Goal: Task Accomplishment & Management: Manage account settings

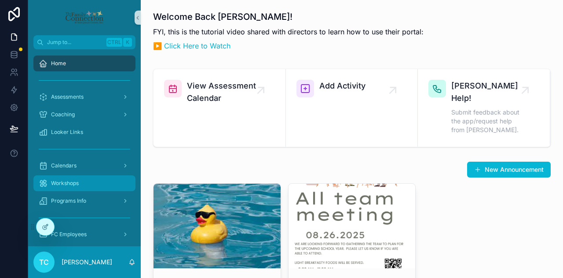
click at [87, 183] on div "Workshops" at bounding box center [85, 183] width 92 height 14
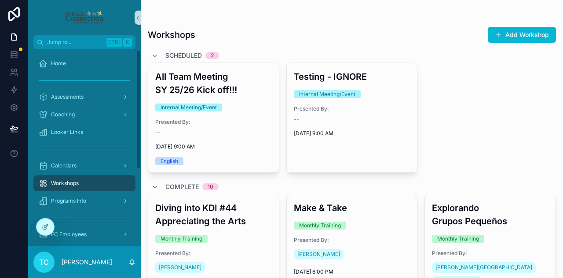
scroll to position [44, 0]
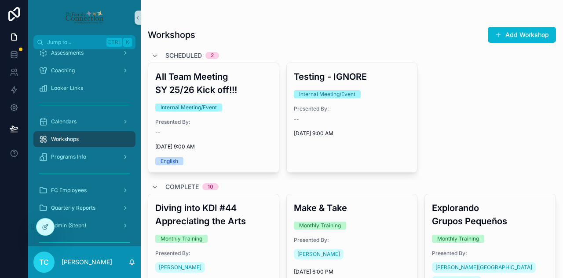
click at [106, 139] on div "Workshops" at bounding box center [85, 139] width 92 height 14
click at [44, 227] on icon at bounding box center [45, 226] width 7 height 7
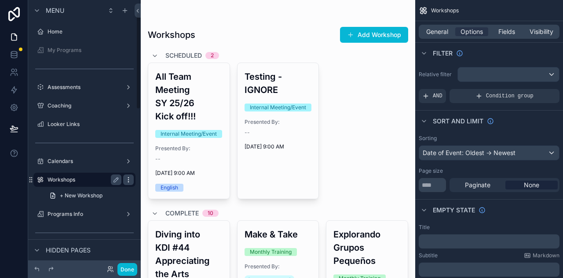
scroll to position [36, 0]
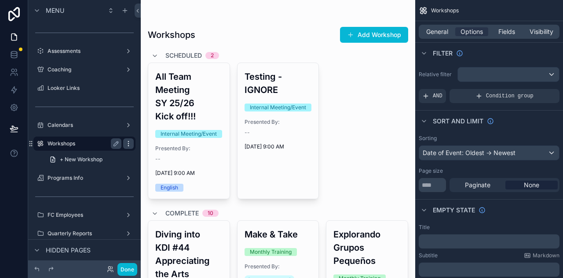
click at [128, 144] on icon "scrollable content" at bounding box center [128, 143] width 7 height 7
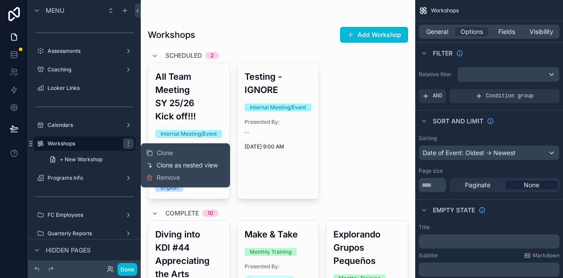
click at [194, 166] on span "Clone as nested view" at bounding box center [187, 165] width 61 height 9
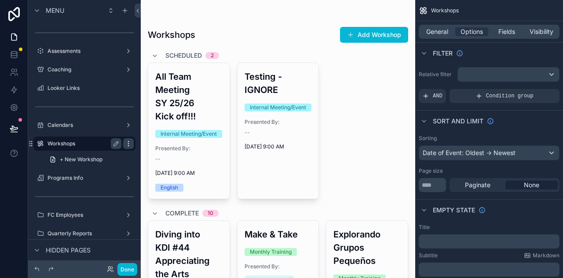
click at [128, 144] on icon "scrollable content" at bounding box center [128, 143] width 7 height 7
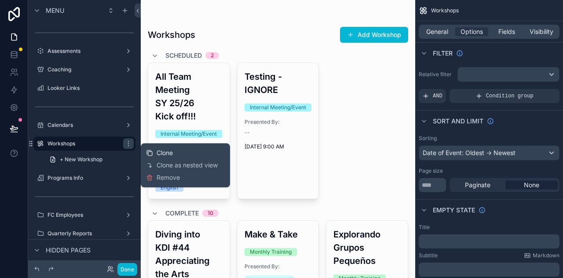
click at [156, 151] on div "Clone" at bounding box center [159, 152] width 27 height 9
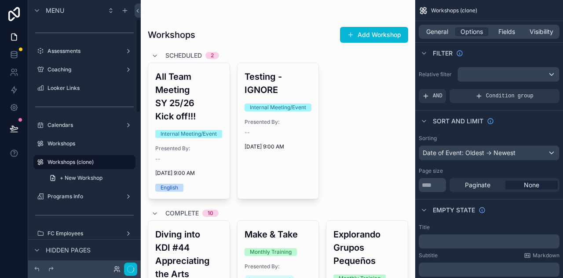
scroll to position [55, 0]
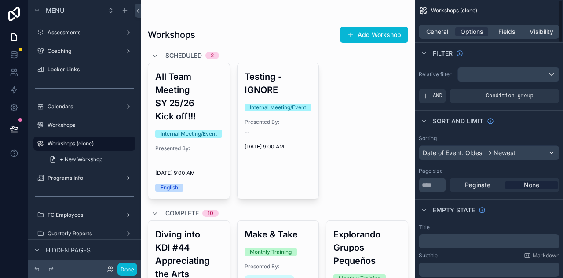
click at [532, 214] on div "Empty state" at bounding box center [489, 209] width 148 height 21
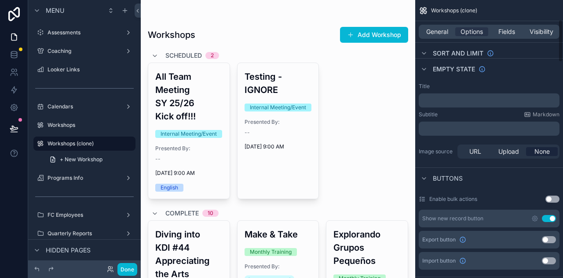
scroll to position [176, 0]
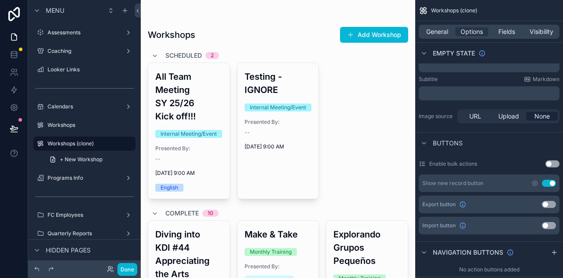
click at [548, 183] on button "Use setting" at bounding box center [549, 183] width 14 height 7
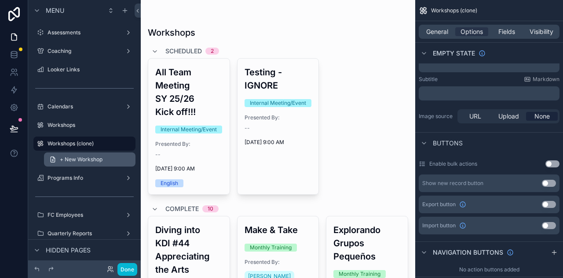
click at [94, 158] on span "+ New Workshop" at bounding box center [81, 159] width 43 height 7
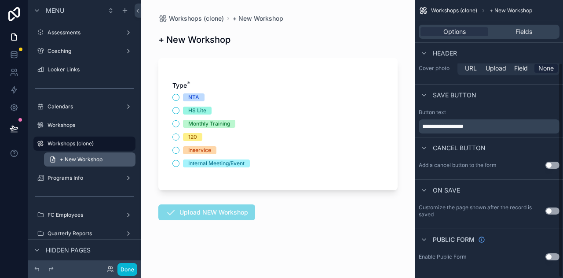
scroll to position [81, 0]
drag, startPoint x: 130, startPoint y: 159, endPoint x: 109, endPoint y: 159, distance: 21.1
click at [109, 159] on link "+ New Workshop" at bounding box center [90, 159] width 92 height 14
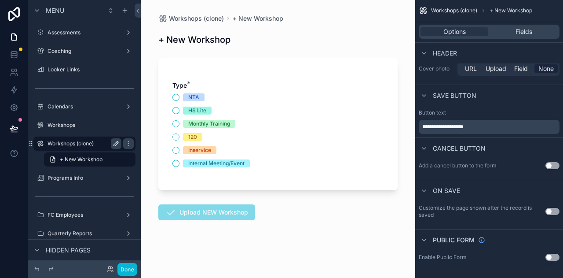
click at [114, 142] on icon "scrollable content" at bounding box center [116, 143] width 7 height 7
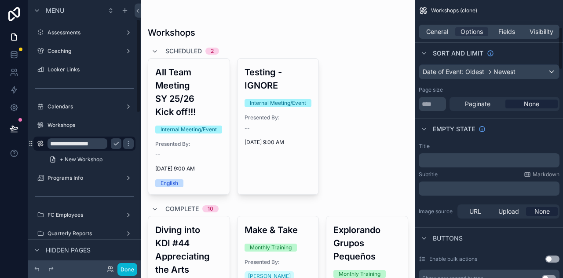
scroll to position [176, 0]
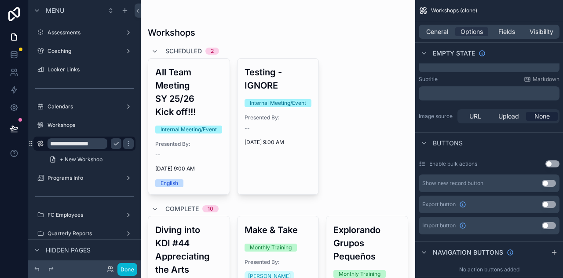
click at [101, 142] on input "**********" at bounding box center [78, 143] width 60 height 11
click at [100, 142] on input "**********" at bounding box center [78, 143] width 60 height 11
type input "**********"
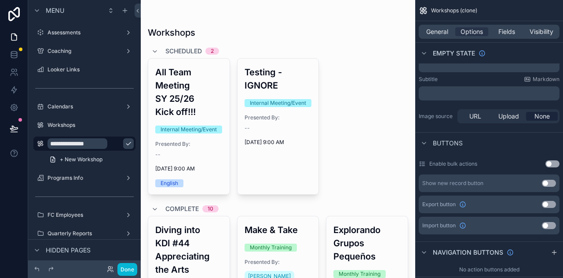
click at [125, 145] on icon "scrollable content" at bounding box center [128, 143] width 7 height 7
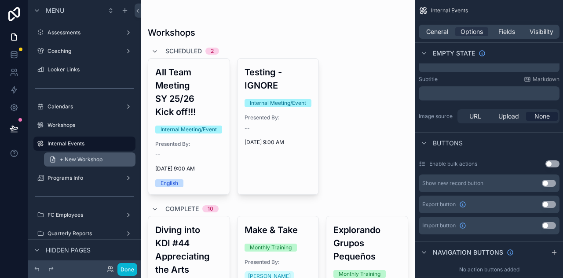
click at [88, 158] on span "+ New Workshop" at bounding box center [81, 159] width 43 height 7
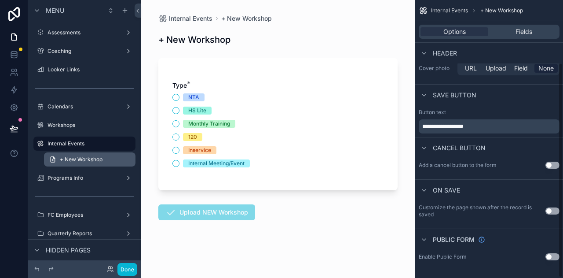
scroll to position [81, 0]
drag, startPoint x: 88, startPoint y: 158, endPoint x: 81, endPoint y: 161, distance: 7.5
click at [81, 160] on span "+ New Workshop" at bounding box center [81, 159] width 43 height 7
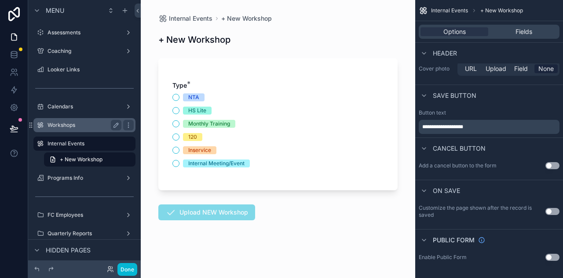
click at [90, 126] on label "Workshops" at bounding box center [83, 124] width 70 height 7
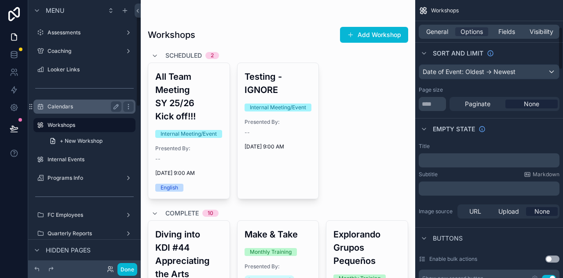
scroll to position [176, 0]
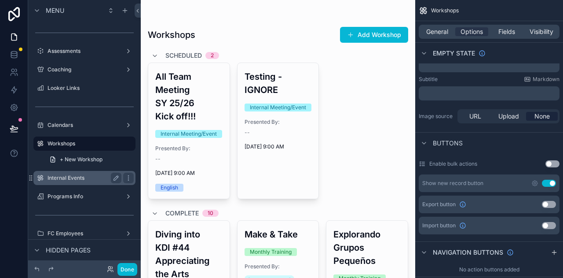
click at [91, 179] on label "Internal Events" at bounding box center [83, 177] width 70 height 7
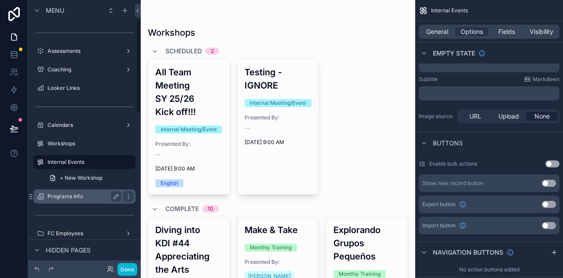
scroll to position [55, 0]
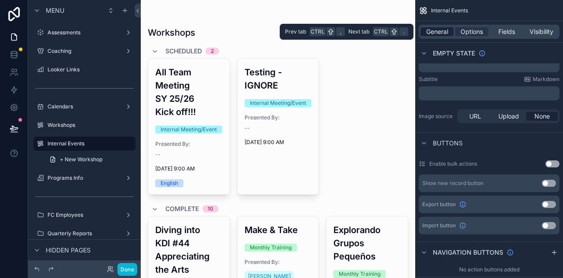
click at [439, 29] on span "General" at bounding box center [437, 31] width 22 height 9
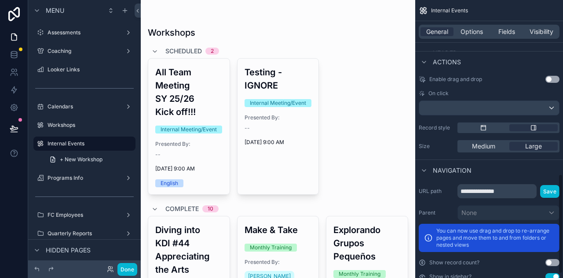
scroll to position [484, 0]
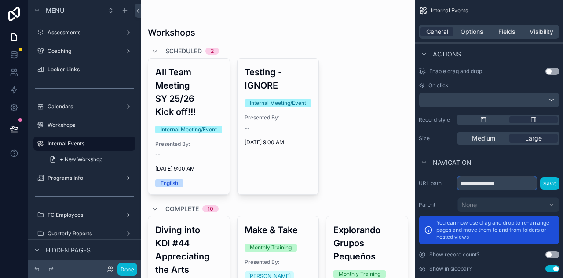
click at [511, 182] on input "**********" at bounding box center [497, 183] width 79 height 14
drag, startPoint x: 521, startPoint y: 183, endPoint x: 444, endPoint y: 189, distance: 76.8
click at [448, 186] on div "**********" at bounding box center [489, 183] width 141 height 14
type input "**********"
click at [551, 187] on button "Save" at bounding box center [549, 183] width 19 height 13
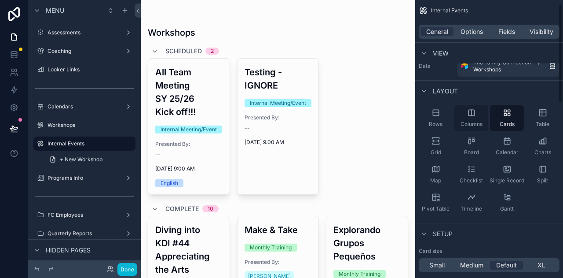
scroll to position [11, 0]
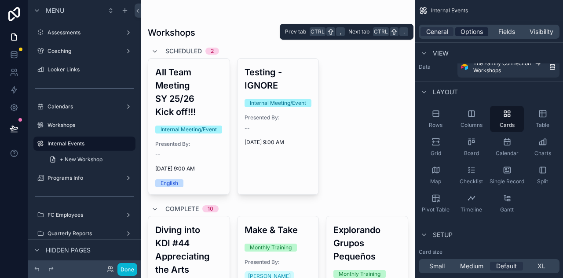
click at [466, 33] on span "Options" at bounding box center [472, 31] width 22 height 9
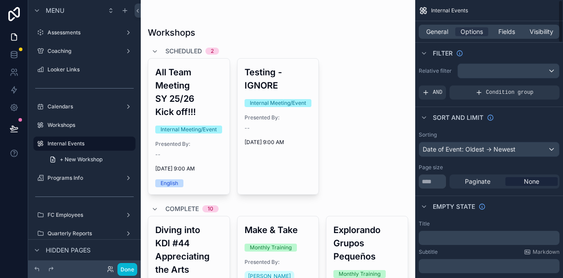
scroll to position [0, 0]
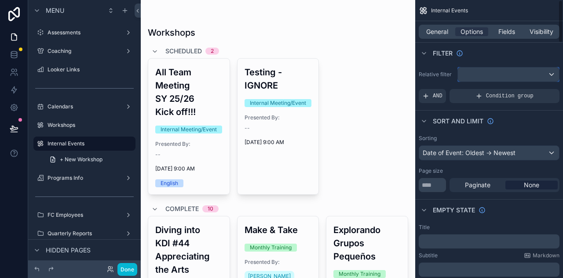
click at [532, 71] on div "scrollable content" at bounding box center [508, 74] width 101 height 14
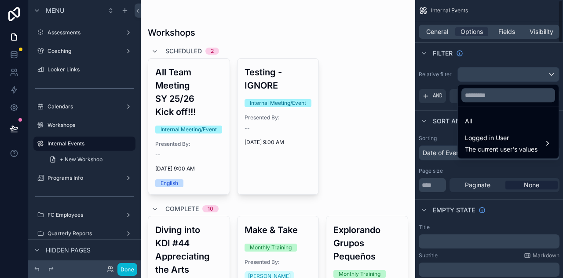
click at [447, 83] on div "scrollable content" at bounding box center [281, 139] width 563 height 278
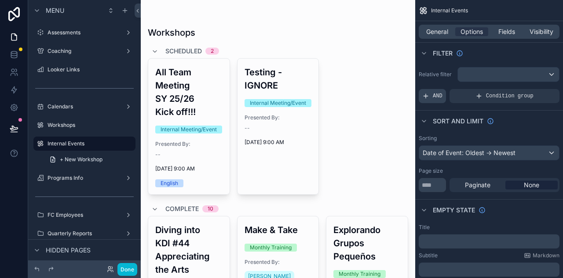
click at [435, 96] on span "AND" at bounding box center [438, 95] width 10 height 7
click at [537, 89] on icon "scrollable content" at bounding box center [537, 89] width 5 height 5
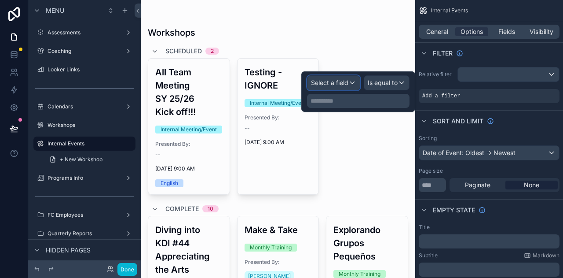
click at [344, 83] on span "Select a field" at bounding box center [329, 82] width 37 height 7
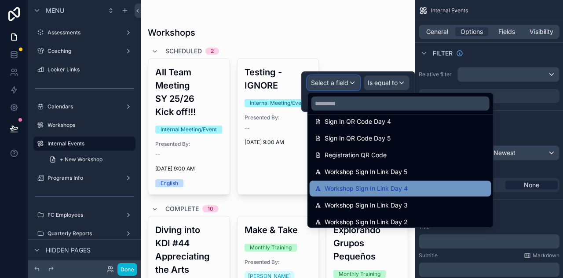
scroll to position [704, 0]
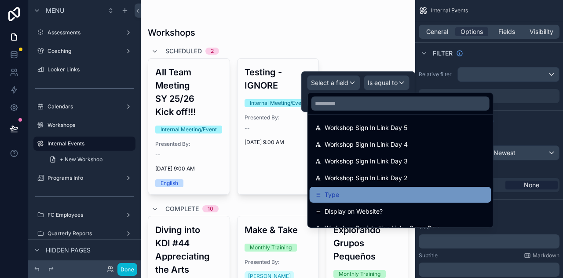
click at [431, 190] on div "Type" at bounding box center [400, 194] width 171 height 11
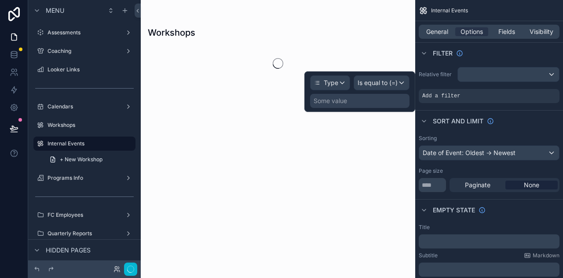
click at [375, 99] on div "Some value" at bounding box center [359, 101] width 99 height 14
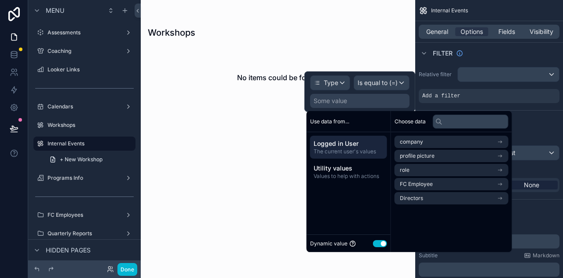
click at [381, 242] on button "Use setting" at bounding box center [380, 243] width 14 height 7
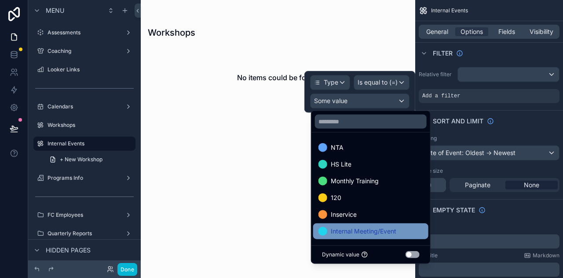
click at [389, 229] on span "Internal Meeting/Event" at bounding box center [364, 231] width 66 height 11
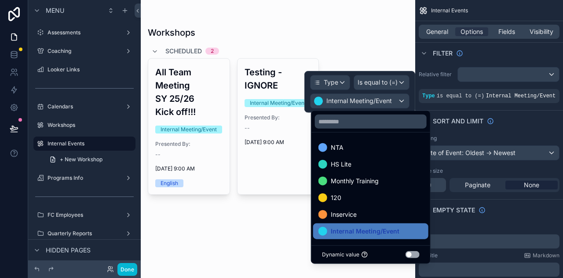
click at [510, 209] on div "Empty state" at bounding box center [489, 209] width 148 height 21
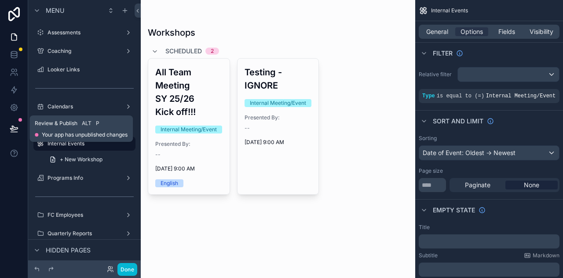
click at [15, 126] on icon at bounding box center [14, 128] width 9 height 9
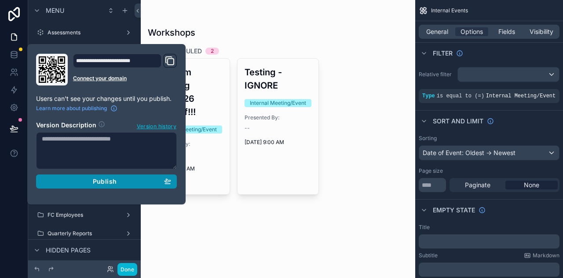
click at [90, 177] on div "Publish" at bounding box center [106, 181] width 129 height 8
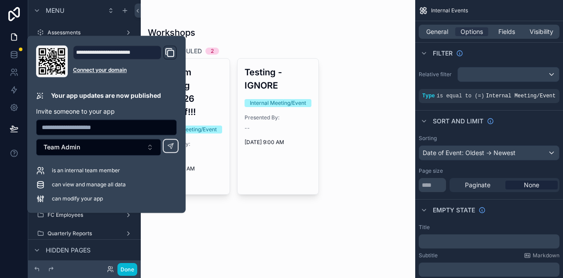
click at [365, 208] on div "scrollable content" at bounding box center [278, 111] width 275 height 223
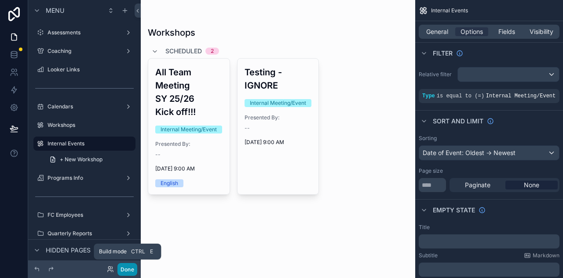
click at [131, 266] on button "Done" at bounding box center [127, 269] width 20 height 13
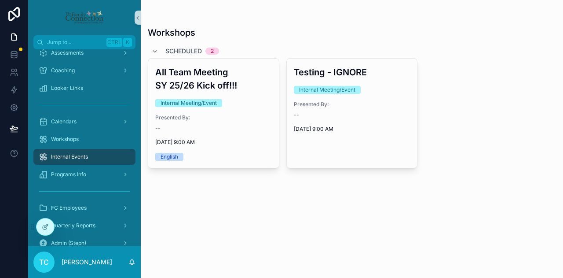
click at [309, 219] on div "Workshops Scheduled 2 All Team Meeting SY 25/26 Kick off!!! Internal Meeting/Ev…" at bounding box center [352, 139] width 422 height 278
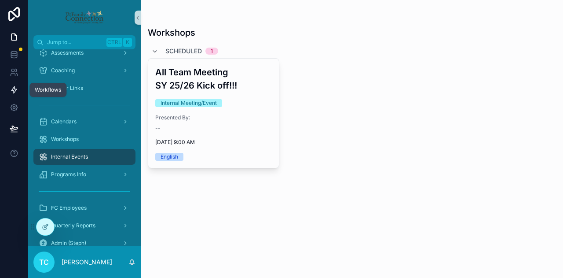
click at [17, 85] on icon at bounding box center [14, 89] width 9 height 9
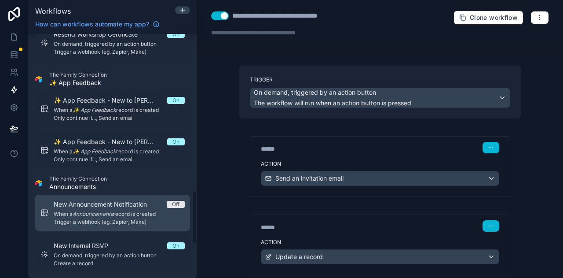
scroll to position [748, 0]
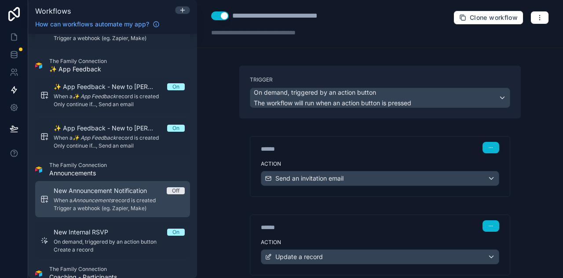
click at [114, 205] on span "Trigger a webhook (eg. Zapier, Make)" at bounding box center [119, 208] width 131 height 7
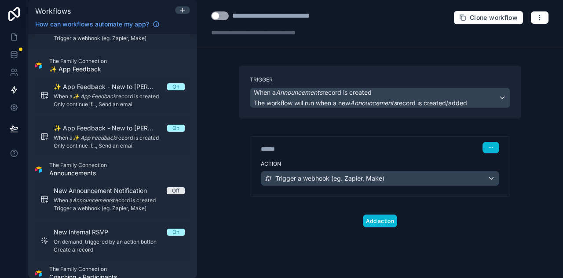
click at [226, 16] on button "Use setting" at bounding box center [220, 15] width 18 height 9
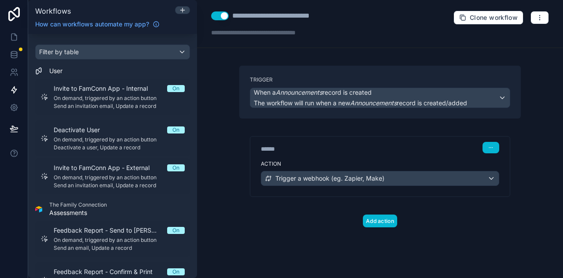
click at [218, 102] on div "**********" at bounding box center [380, 139] width 366 height 278
click at [17, 33] on icon at bounding box center [14, 37] width 9 height 9
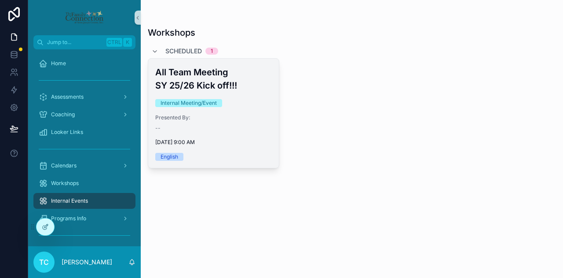
click at [232, 131] on div "--" at bounding box center [213, 128] width 117 height 7
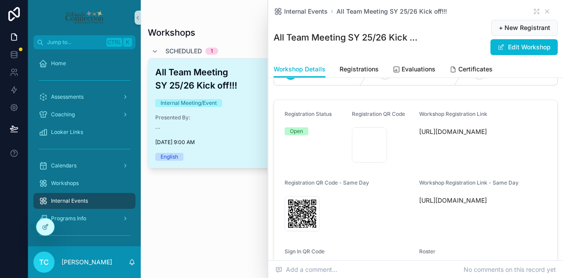
scroll to position [44, 0]
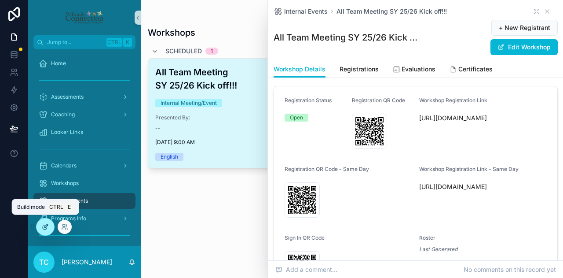
click at [44, 229] on icon at bounding box center [45, 227] width 4 height 4
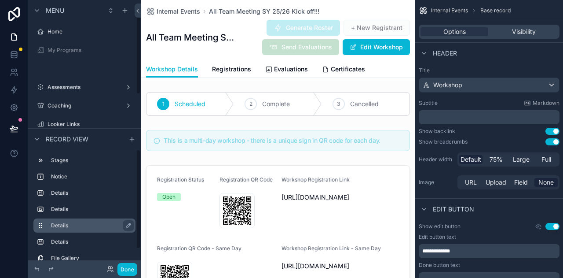
scroll to position [55, 0]
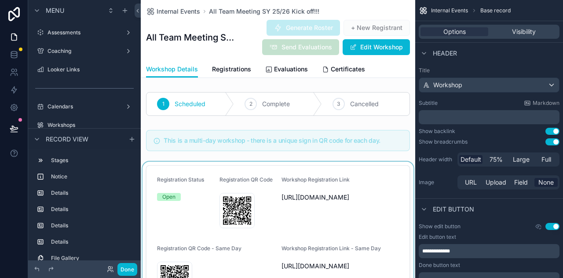
click at [394, 176] on div "scrollable content" at bounding box center [278, 271] width 275 height 221
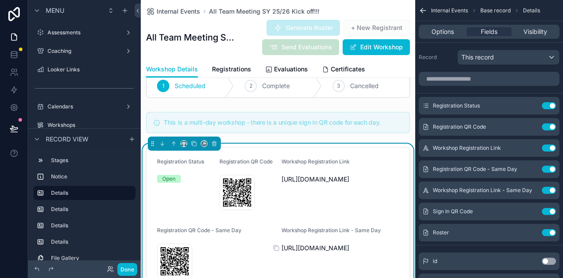
scroll to position [0, 0]
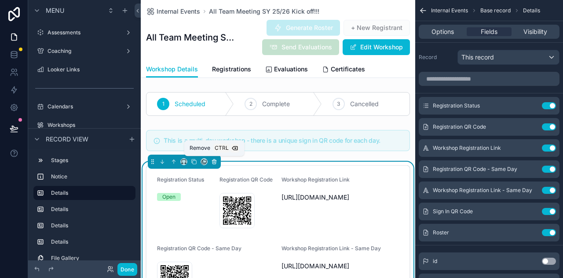
click at [213, 160] on icon "scrollable content" at bounding box center [214, 160] width 4 height 0
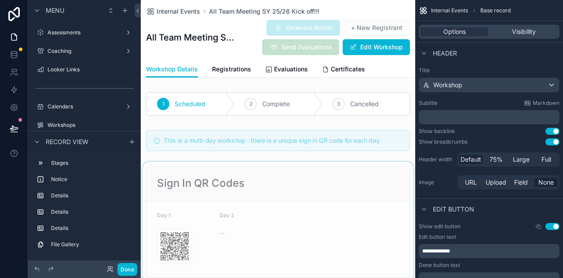
click at [234, 170] on div "scrollable content" at bounding box center [278, 220] width 275 height 119
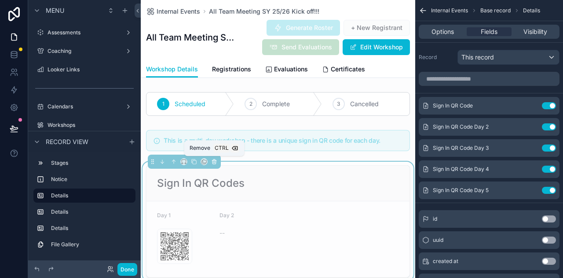
click at [212, 160] on icon "scrollable content" at bounding box center [214, 161] width 6 height 6
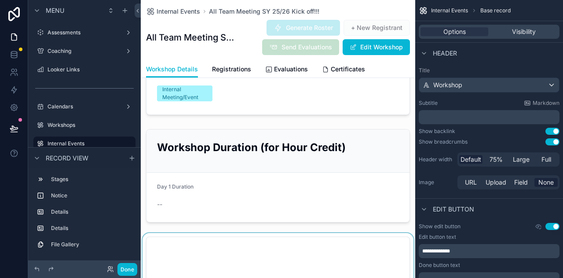
scroll to position [308, 0]
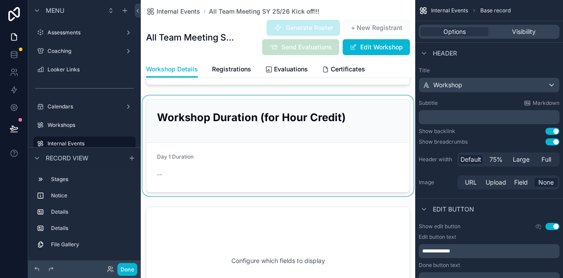
click at [357, 114] on div "scrollable content" at bounding box center [278, 145] width 275 height 100
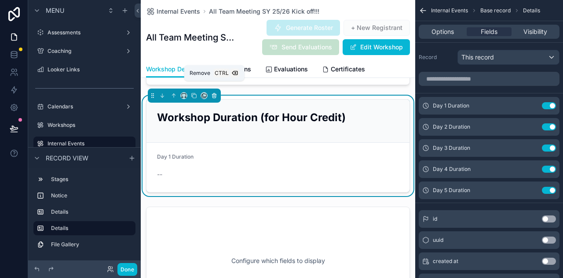
click at [213, 92] on icon "scrollable content" at bounding box center [214, 95] width 6 height 6
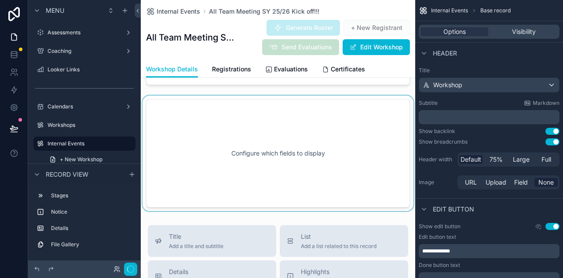
click at [263, 135] on div "scrollable content" at bounding box center [278, 152] width 275 height 115
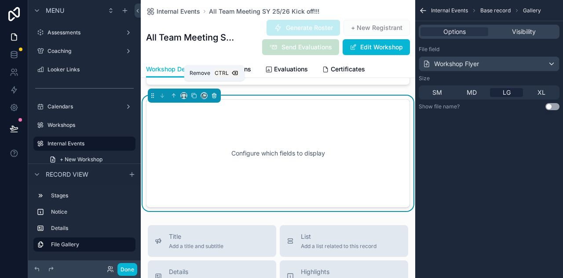
click at [213, 92] on icon "scrollable content" at bounding box center [214, 95] width 6 height 6
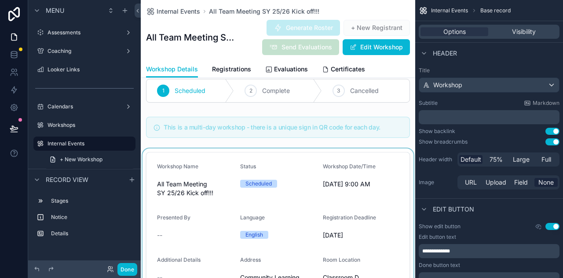
scroll to position [0, 0]
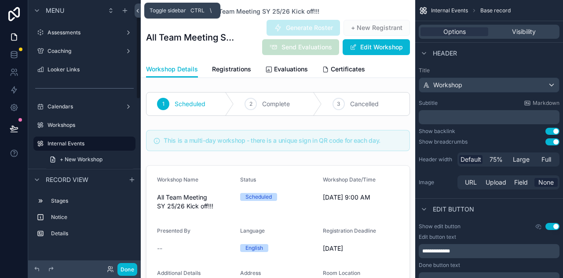
click at [137, 10] on icon at bounding box center [138, 10] width 6 height 7
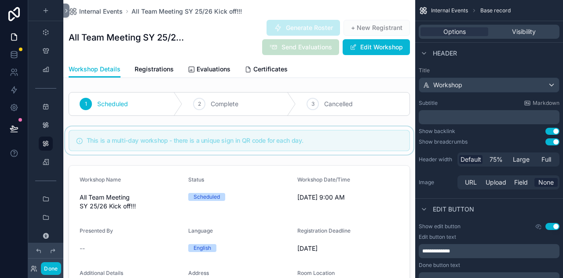
click at [327, 139] on div "scrollable content" at bounding box center [239, 140] width 352 height 28
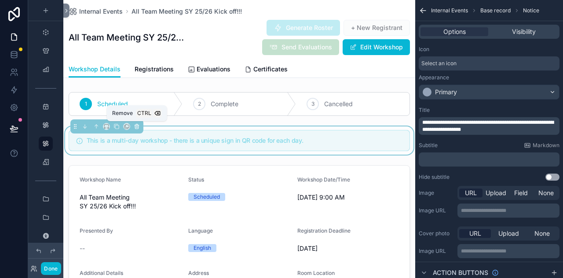
click at [137, 127] on icon "scrollable content" at bounding box center [137, 126] width 6 height 6
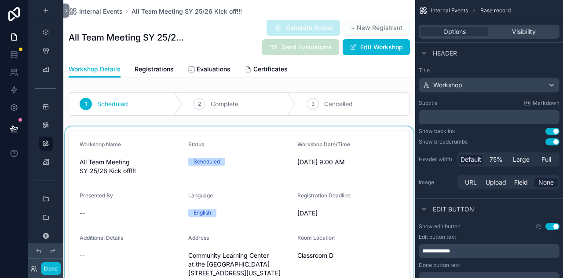
click at [384, 168] on div "scrollable content" at bounding box center [239, 230] width 352 height 209
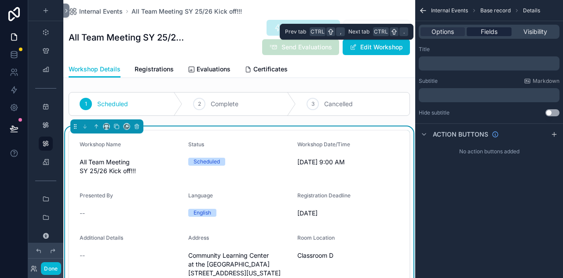
click at [488, 32] on span "Fields" at bounding box center [489, 31] width 17 height 9
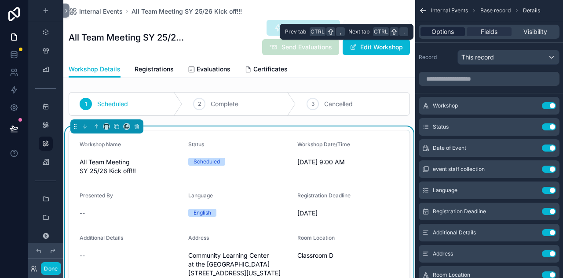
click at [442, 29] on span "Options" at bounding box center [443, 31] width 22 height 9
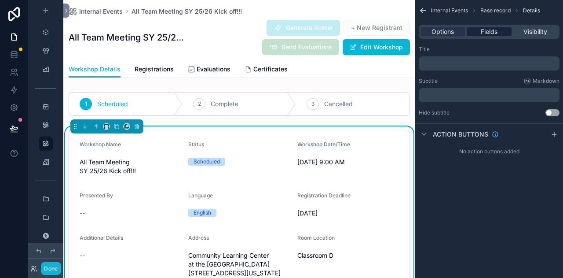
click at [489, 35] on span "Fields" at bounding box center [489, 31] width 17 height 9
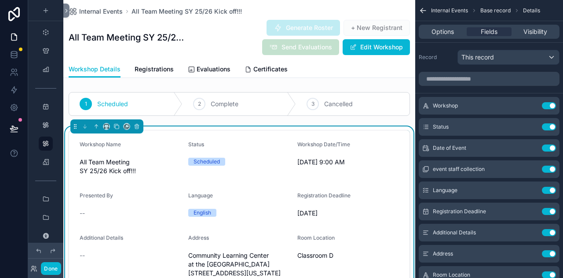
click at [313, 71] on div "Workshop Details Registrations Evaluations Certificates" at bounding box center [239, 69] width 341 height 17
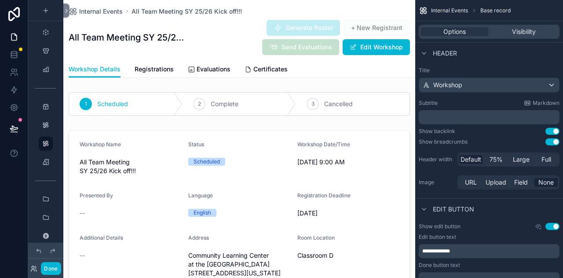
drag, startPoint x: 194, startPoint y: 51, endPoint x: 199, endPoint y: 51, distance: 4.9
click at [194, 51] on div "Generate Roster + New Registrant Send Evaluations Edit Workshop" at bounding box center [297, 37] width 226 height 36
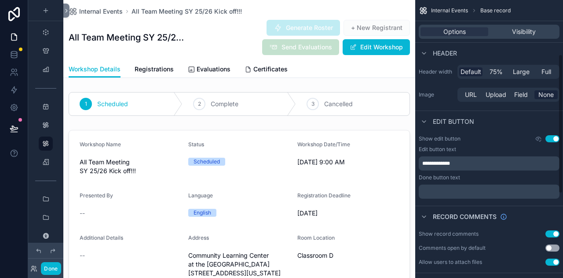
scroll to position [132, 0]
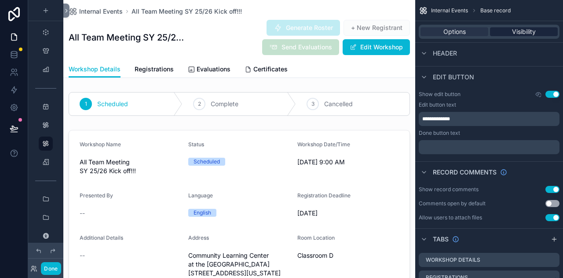
click at [528, 30] on span "Visibility" at bounding box center [524, 31] width 24 height 9
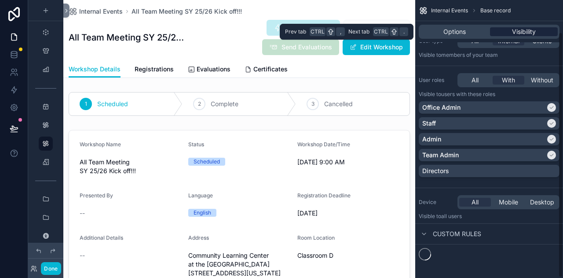
scroll to position [44, 0]
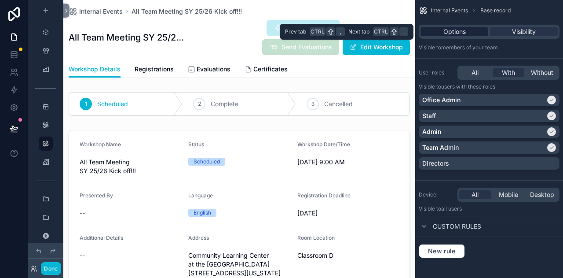
click at [454, 33] on span "Options" at bounding box center [455, 31] width 22 height 9
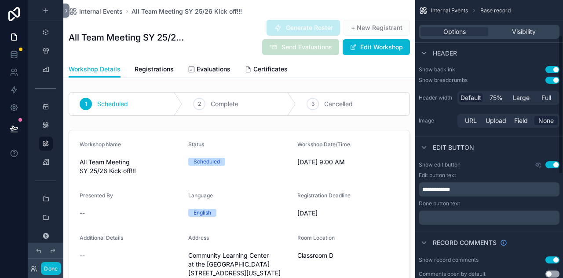
scroll to position [0, 0]
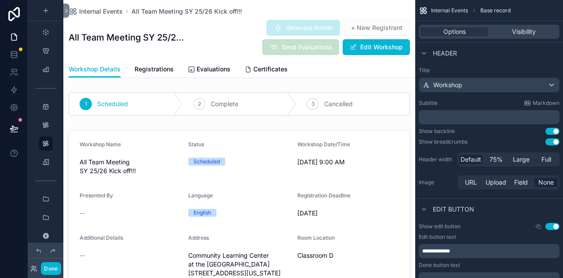
click at [501, 249] on p "**********" at bounding box center [490, 250] width 136 height 7
click at [449, 249] on span "**********" at bounding box center [436, 250] width 28 height 5
click at [508, 264] on div "Done button text" at bounding box center [489, 264] width 141 height 7
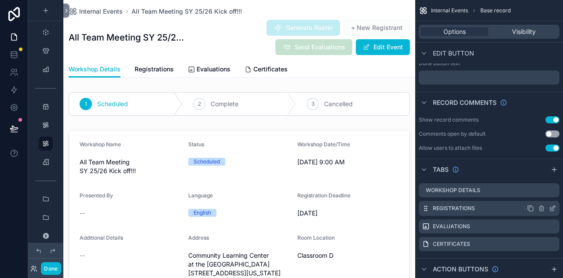
scroll to position [220, 0]
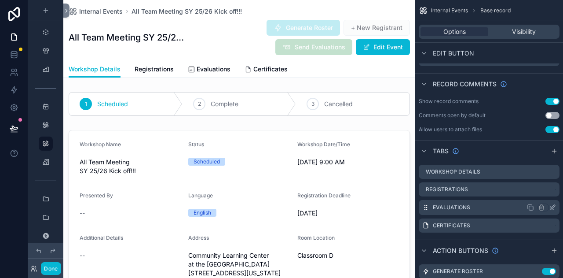
click at [554, 206] on icon "scrollable content" at bounding box center [552, 207] width 7 height 7
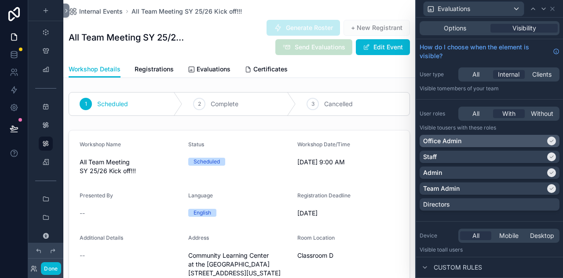
click at [491, 139] on div "Office Admin" at bounding box center [484, 140] width 122 height 9
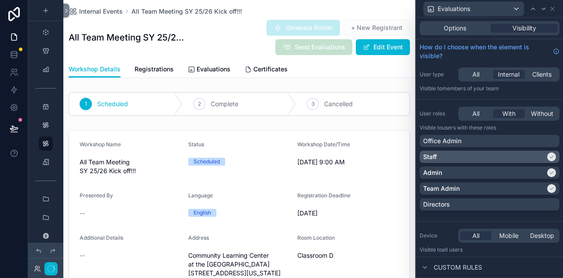
click at [491, 158] on div "Staff" at bounding box center [484, 156] width 122 height 9
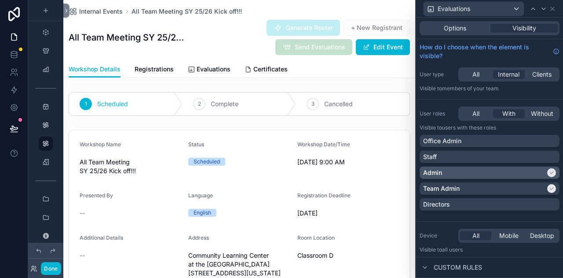
click at [490, 171] on div "Admin" at bounding box center [484, 172] width 122 height 9
click at [553, 9] on icon at bounding box center [553, 9] width 4 height 4
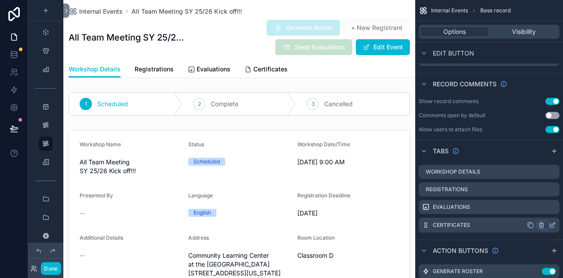
click at [541, 222] on icon "scrollable content" at bounding box center [542, 222] width 2 height 1
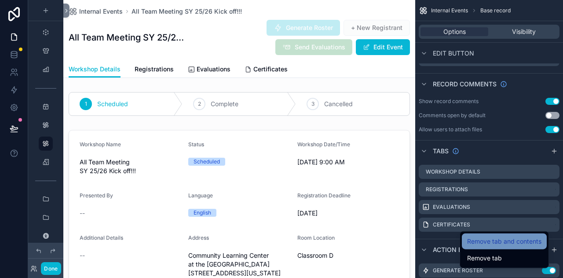
click at [499, 243] on span "Remove tab and contents" at bounding box center [504, 241] width 74 height 11
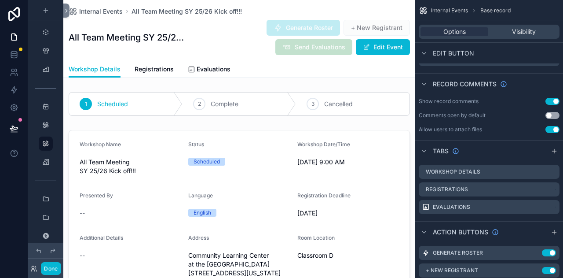
drag, startPoint x: 513, startPoint y: 223, endPoint x: 518, endPoint y: 223, distance: 4.9
click at [514, 223] on div "Action buttons" at bounding box center [489, 231] width 148 height 21
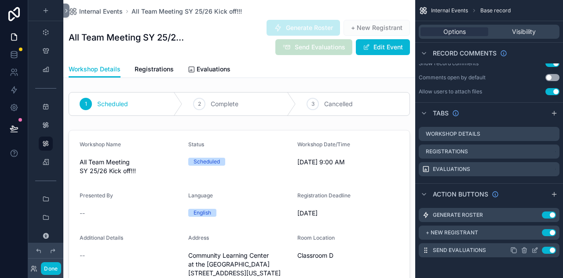
click at [546, 249] on button "Use setting" at bounding box center [549, 249] width 14 height 7
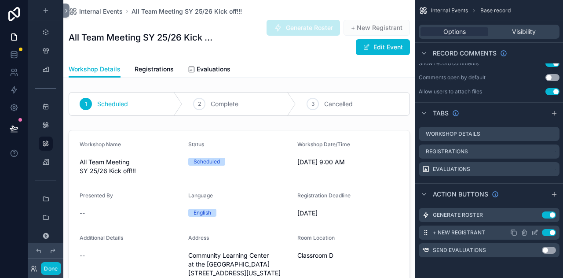
click at [549, 231] on button "Use setting" at bounding box center [549, 232] width 14 height 7
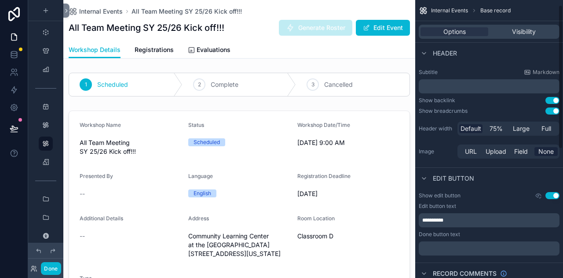
scroll to position [0, 0]
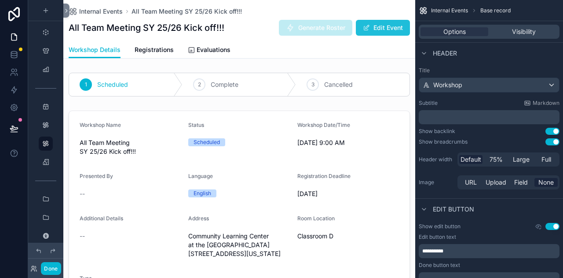
click at [381, 26] on button "Edit Event" at bounding box center [383, 28] width 54 height 16
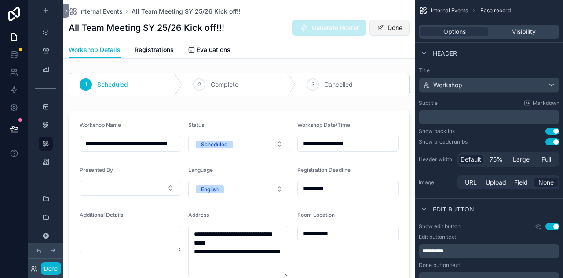
click at [381, 28] on button "Done" at bounding box center [390, 28] width 40 height 16
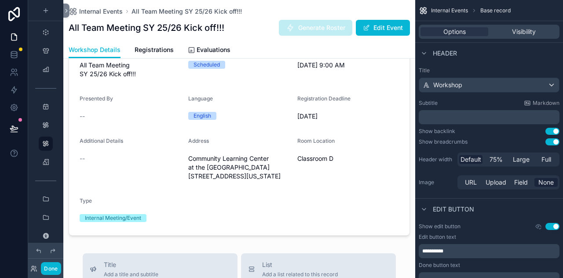
scroll to position [44, 0]
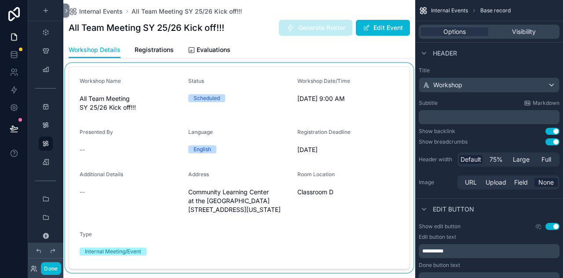
click at [388, 113] on div "scrollable content" at bounding box center [239, 167] width 352 height 209
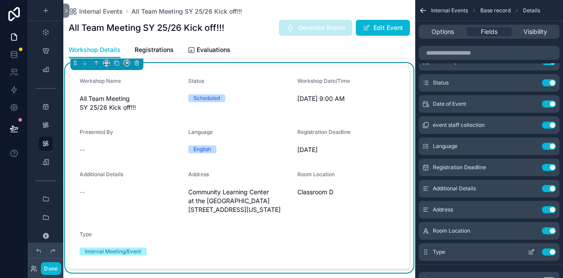
click at [550, 250] on button "Use setting" at bounding box center [549, 251] width 14 height 7
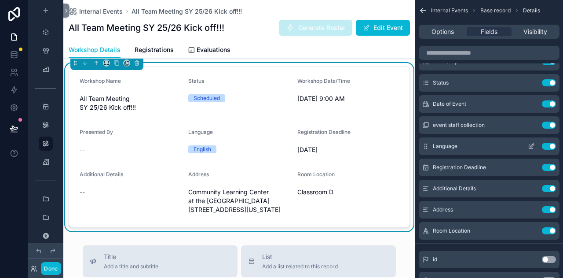
click at [544, 143] on button "Use setting" at bounding box center [549, 146] width 14 height 7
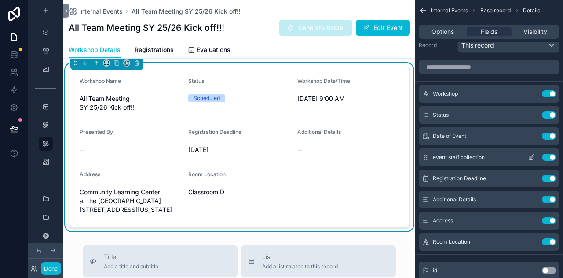
scroll to position [0, 0]
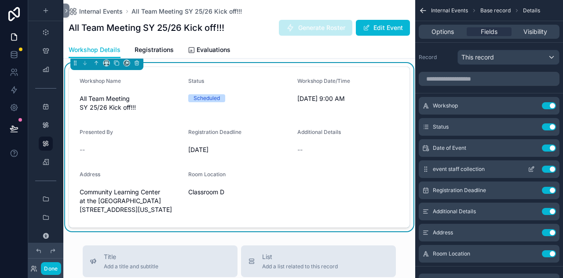
click at [549, 169] on button "Use setting" at bounding box center [549, 168] width 14 height 7
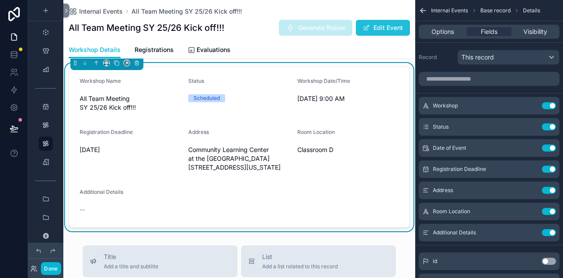
click at [381, 29] on button "Edit Event" at bounding box center [383, 28] width 54 height 16
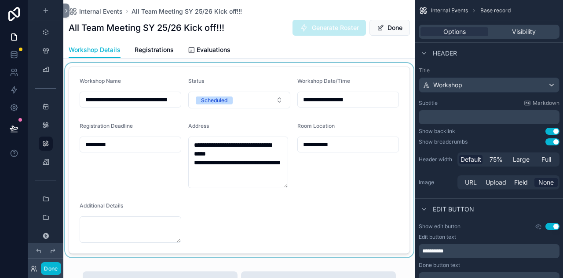
click at [123, 222] on div "scrollable content" at bounding box center [239, 160] width 352 height 194
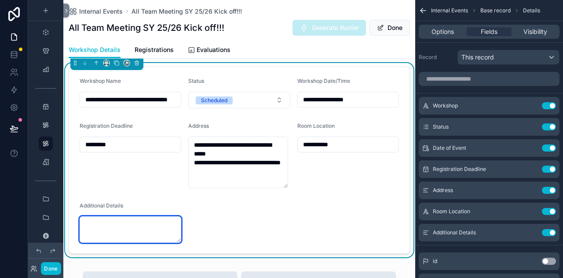
click at [114, 228] on textarea "scrollable content" at bounding box center [131, 229] width 102 height 26
paste textarea "**********"
type textarea "**********"
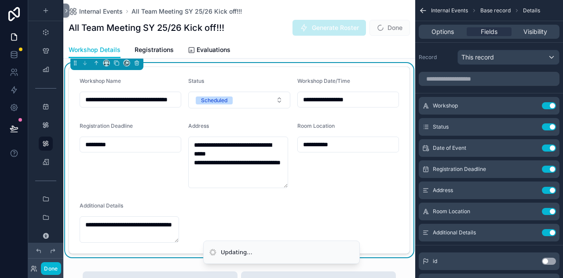
click at [246, 229] on form "**********" at bounding box center [239, 160] width 341 height 186
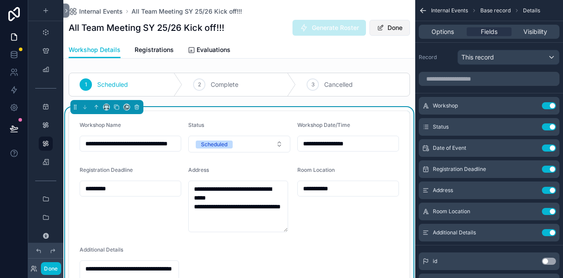
click at [384, 34] on button "Done" at bounding box center [390, 28] width 40 height 16
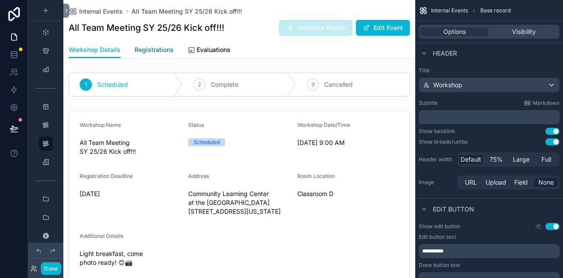
click at [151, 50] on span "Registrations" at bounding box center [154, 49] width 39 height 9
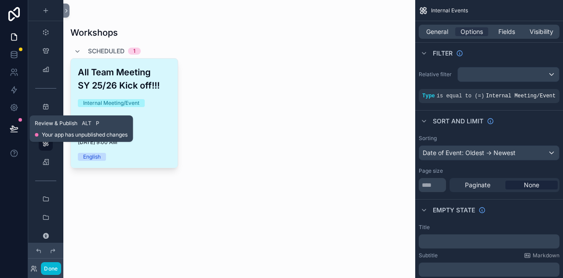
click at [16, 128] on icon at bounding box center [14, 128] width 9 height 9
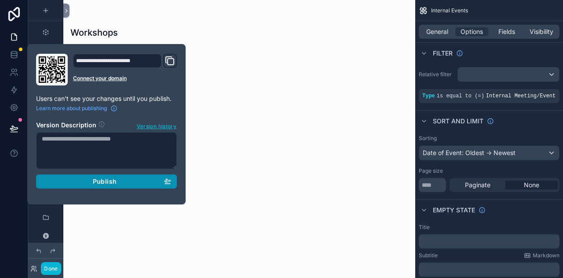
click at [114, 182] on span "Publish" at bounding box center [105, 181] width 24 height 8
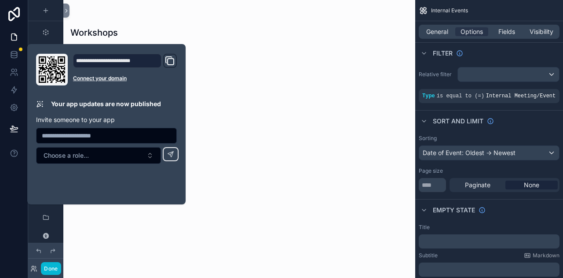
click at [302, 133] on div "All Team Meeting SY 25/26 Kick off!!! Internal Meeting/Event Presented By: -- […" at bounding box center [239, 113] width 338 height 110
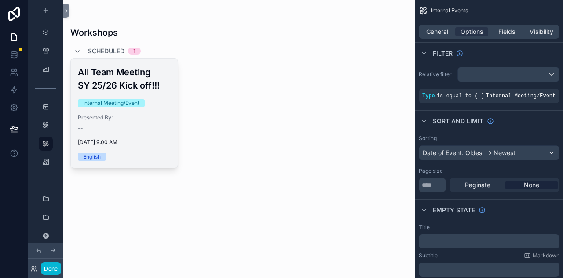
click at [125, 125] on div "--" at bounding box center [124, 128] width 93 height 7
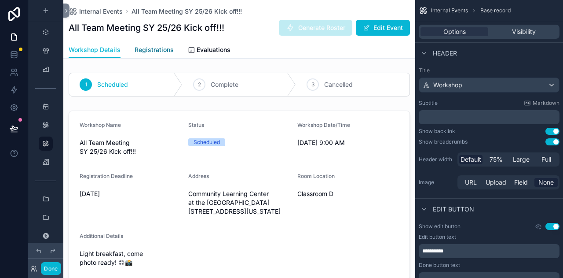
click at [150, 53] on span "Registrations" at bounding box center [154, 49] width 39 height 9
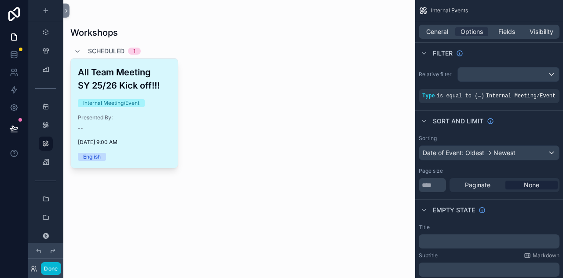
click at [153, 115] on span "Presented By:" at bounding box center [124, 117] width 93 height 7
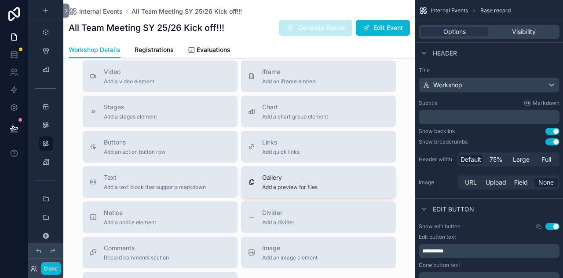
scroll to position [352, 0]
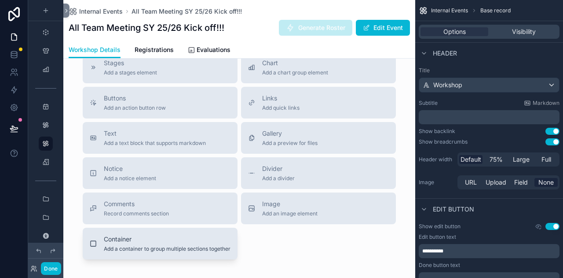
click at [200, 252] on div "Container Add a container to group multiple sections together" at bounding box center [167, 244] width 127 height 18
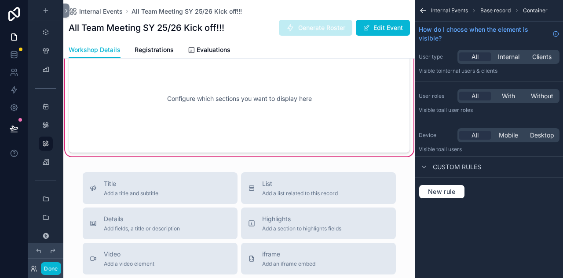
scroll to position [219, 0]
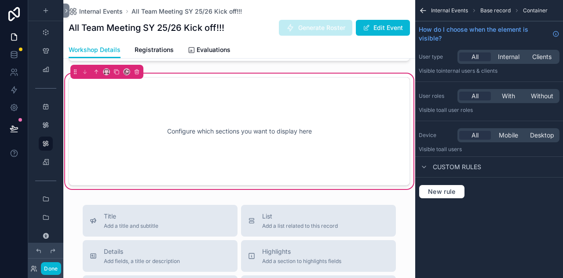
click at [231, 142] on div "Configure which sections you want to display here" at bounding box center [239, 131] width 312 height 79
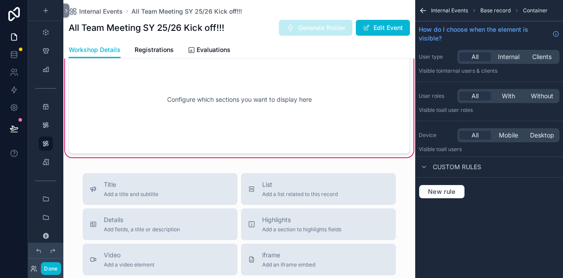
scroll to position [263, 0]
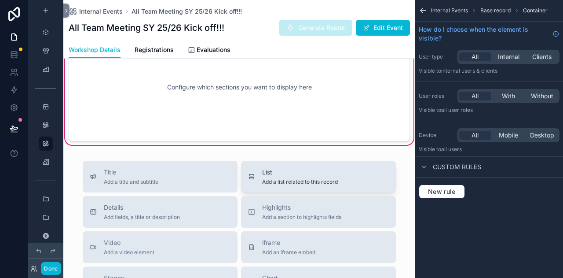
click at [302, 185] on span "Add a list related to this record" at bounding box center [300, 181] width 76 height 7
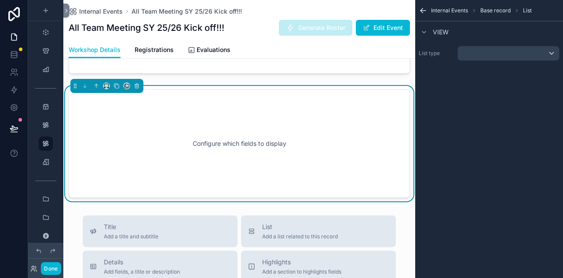
scroll to position [343, 0]
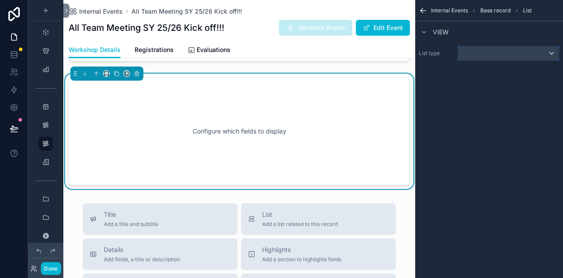
click at [535, 53] on div "scrollable content" at bounding box center [508, 53] width 101 height 14
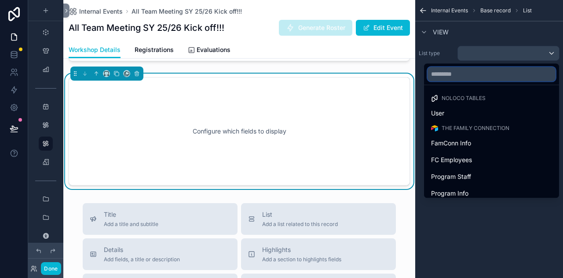
click at [514, 74] on input "text" at bounding box center [492, 74] width 128 height 14
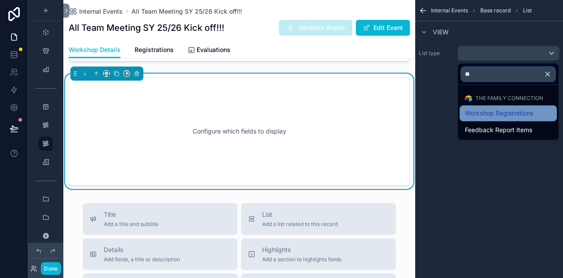
type input "**"
click at [509, 110] on span "Workshop Registrations" at bounding box center [499, 113] width 68 height 11
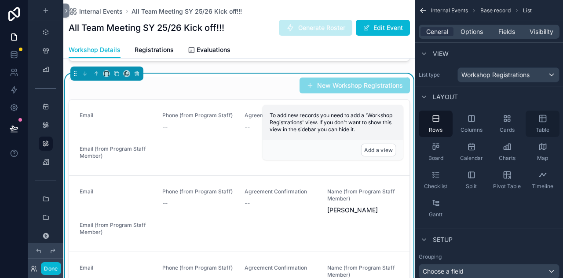
click at [550, 117] on div "Table" at bounding box center [543, 123] width 34 height 26
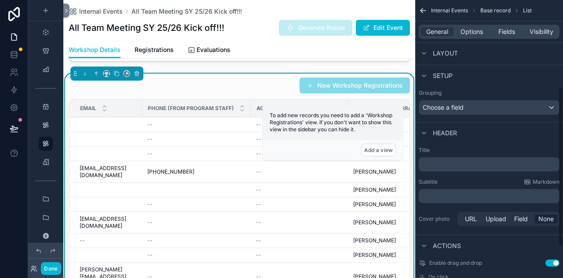
scroll to position [176, 0]
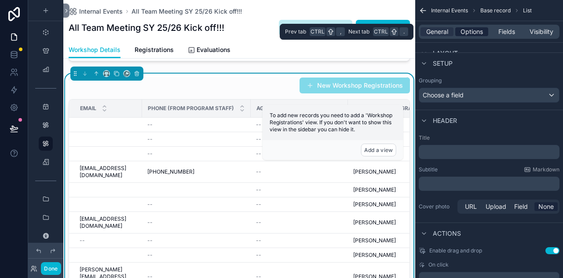
click at [474, 35] on span "Options" at bounding box center [472, 31] width 22 height 9
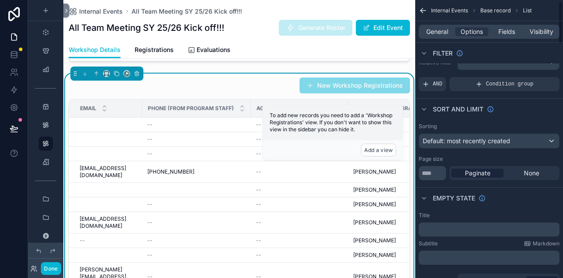
scroll to position [0, 0]
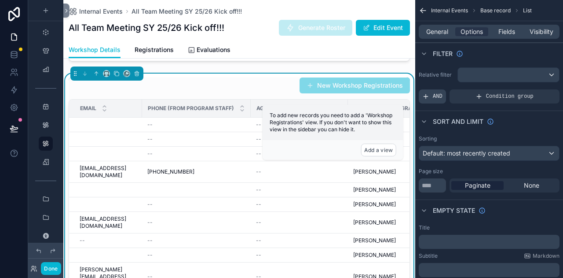
click at [435, 97] on span "AND" at bounding box center [438, 96] width 10 height 7
click at [536, 89] on icon "scrollable content" at bounding box center [537, 90] width 3 height 3
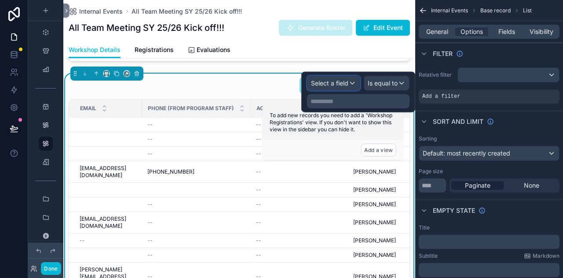
click at [345, 81] on span "Select a field" at bounding box center [329, 82] width 37 height 7
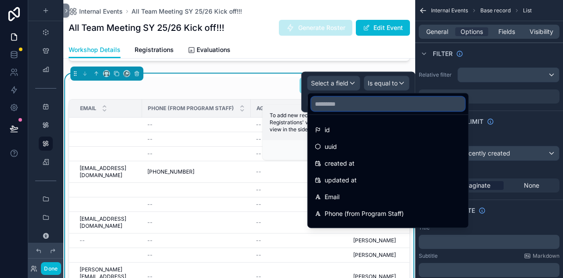
click at [345, 101] on input "text" at bounding box center [389, 104] width 154 height 14
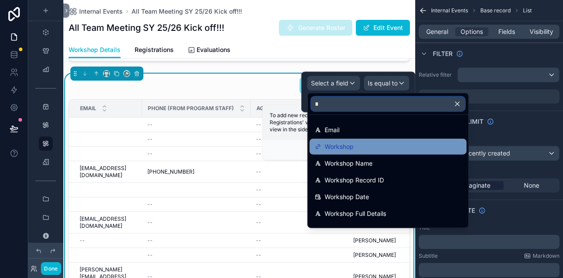
type input "*"
click at [376, 145] on div "Workshop" at bounding box center [388, 146] width 147 height 11
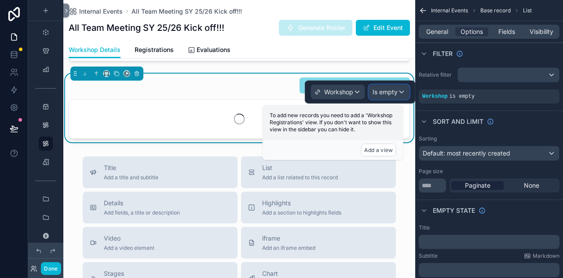
click at [399, 90] on div "Is empty" at bounding box center [389, 92] width 40 height 14
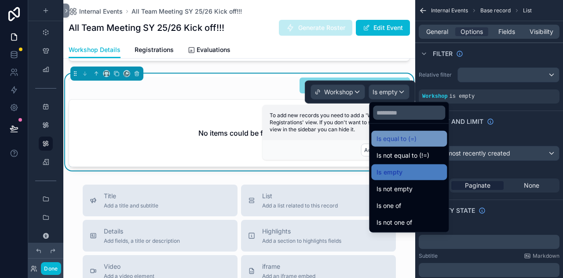
click at [432, 139] on div "Is equal to (=)" at bounding box center [409, 138] width 65 height 11
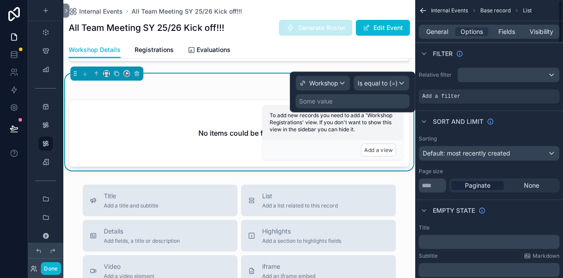
click at [359, 98] on div "Some value" at bounding box center [353, 101] width 114 height 14
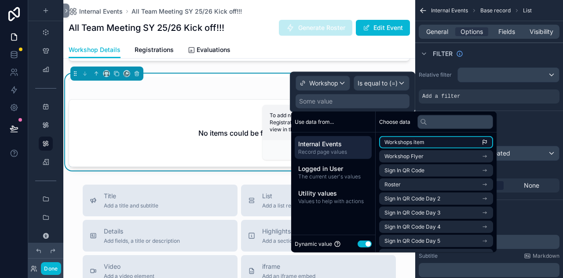
click at [477, 139] on li "Workshops item" at bounding box center [436, 142] width 114 height 12
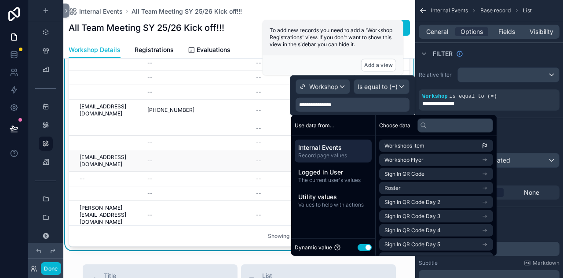
scroll to position [387, 0]
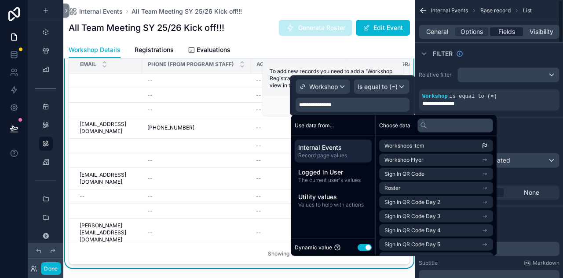
drag, startPoint x: 509, startPoint y: 30, endPoint x: 504, endPoint y: 32, distance: 5.3
click at [509, 30] on span "Fields" at bounding box center [507, 31] width 17 height 9
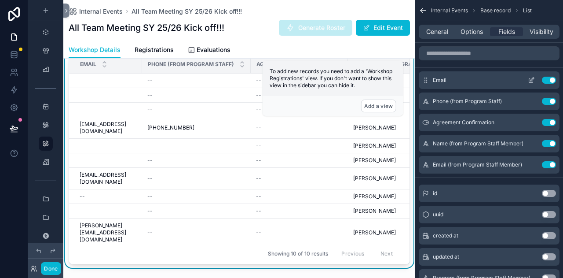
click at [546, 80] on button "Use setting" at bounding box center [549, 80] width 14 height 7
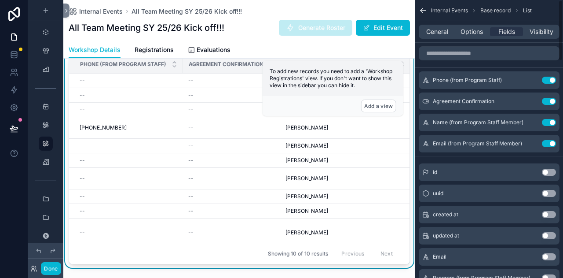
click at [546, 80] on button "Use setting" at bounding box center [549, 80] width 14 height 7
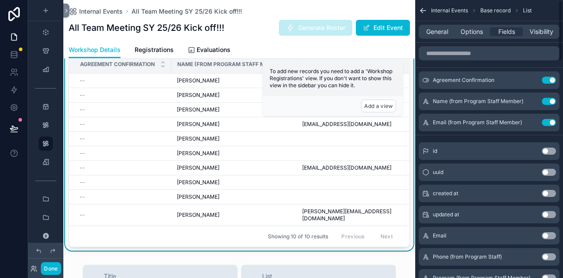
click at [546, 80] on button "Use setting" at bounding box center [549, 80] width 14 height 7
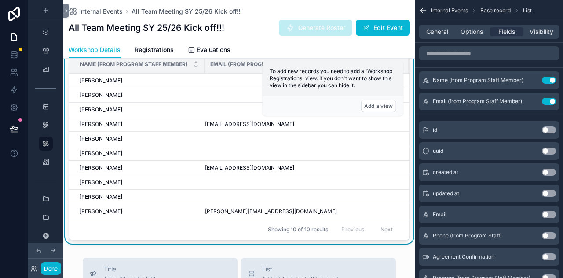
click at [547, 99] on button "Use setting" at bounding box center [549, 101] width 14 height 7
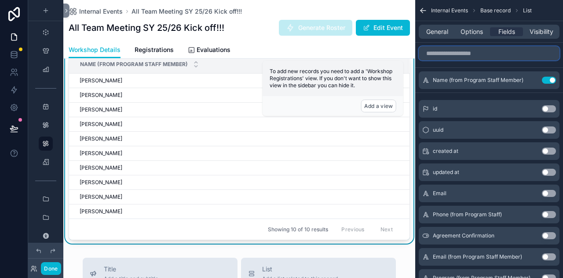
click at [487, 57] on input "scrollable content" at bounding box center [489, 53] width 141 height 14
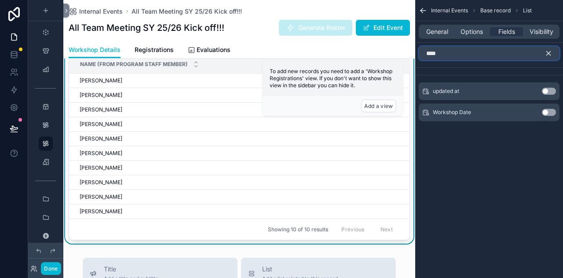
type input "****"
click at [547, 89] on button "Use setting" at bounding box center [549, 91] width 14 height 7
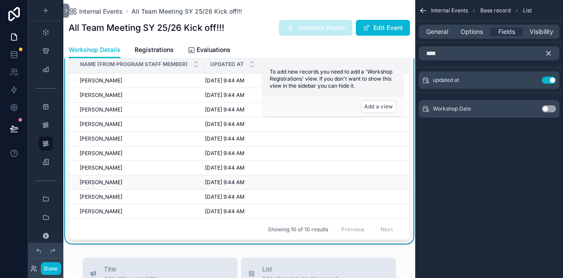
scroll to position [343, 0]
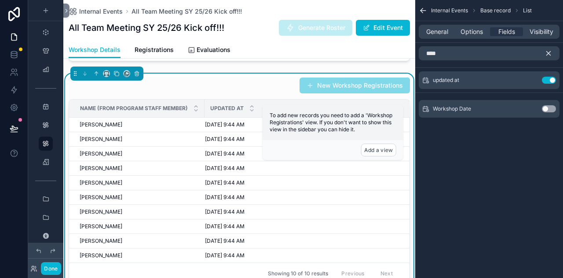
click at [547, 55] on icon "scrollable content" at bounding box center [549, 53] width 4 height 4
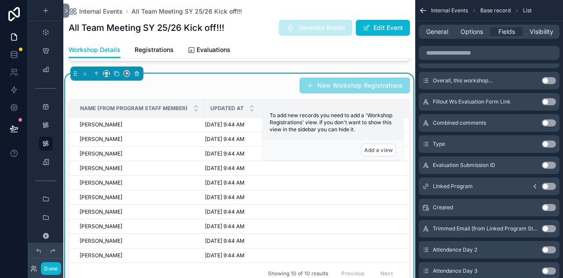
scroll to position [748, 0]
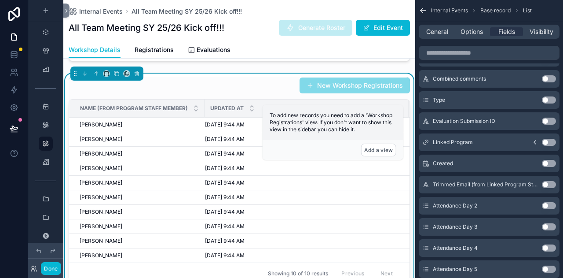
click at [548, 165] on button "Use setting" at bounding box center [549, 163] width 14 height 7
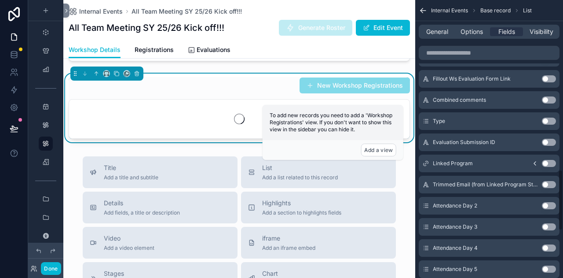
scroll to position [769, 0]
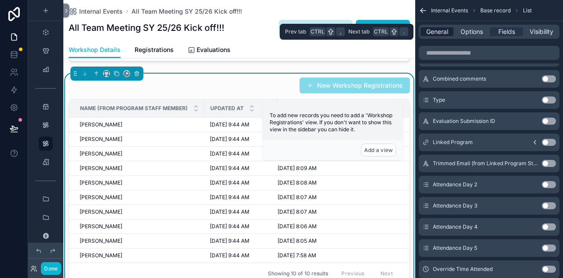
click at [438, 29] on span "General" at bounding box center [437, 31] width 22 height 9
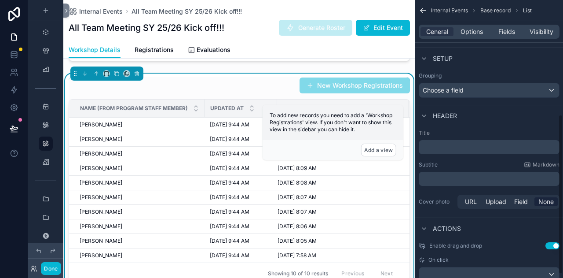
scroll to position [161, 0]
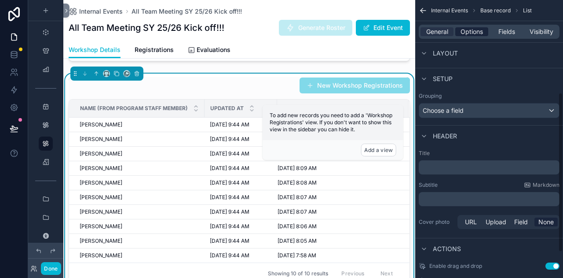
click at [471, 34] on span "Options" at bounding box center [472, 31] width 22 height 9
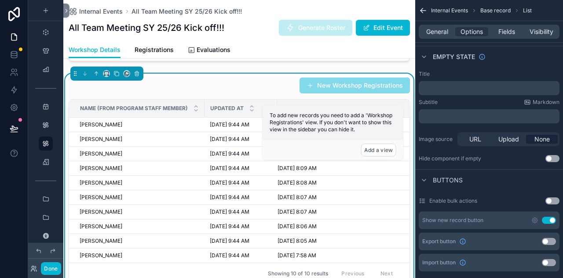
click at [546, 218] on button "Use setting" at bounding box center [549, 219] width 14 height 7
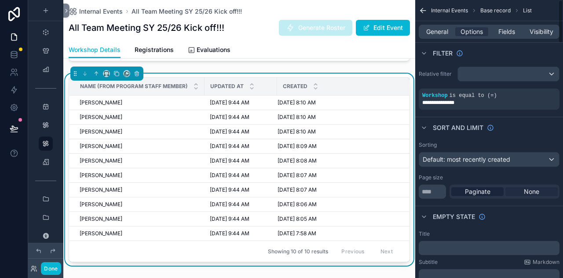
scroll to position [0, 0]
click at [504, 33] on span "Fields" at bounding box center [507, 31] width 17 height 9
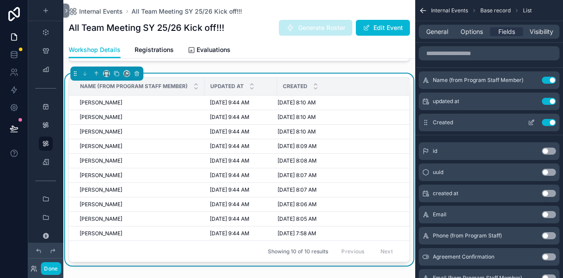
click at [545, 100] on button "Use setting" at bounding box center [549, 101] width 14 height 7
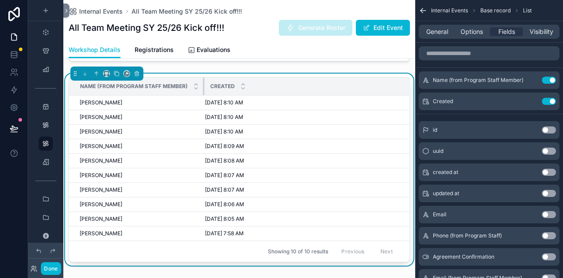
drag, startPoint x: 202, startPoint y: 92, endPoint x: 238, endPoint y: 98, distance: 36.1
click at [238, 95] on tr "Name (from Program Staff Member) Created" at bounding box center [239, 86] width 341 height 18
drag, startPoint x: 204, startPoint y: 92, endPoint x: 233, endPoint y: 92, distance: 29.0
click at [228, 93] on tr "Name (from Program Staff Member) Created" at bounding box center [239, 86] width 341 height 18
click at [532, 81] on icon "scrollable content" at bounding box center [531, 80] width 7 height 7
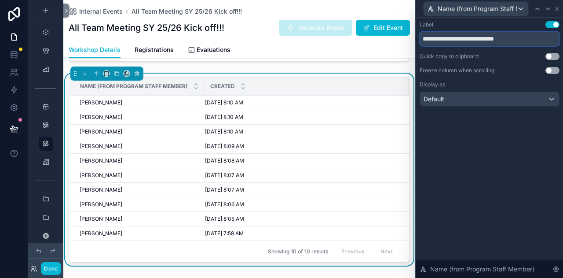
click at [535, 39] on input "**********" at bounding box center [490, 39] width 140 height 14
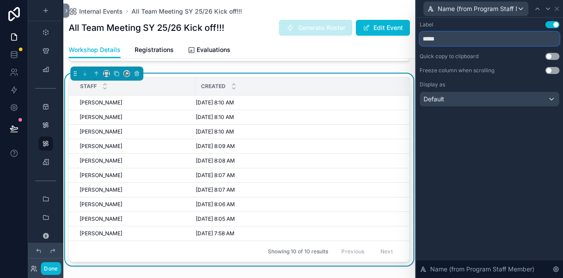
type input "*****"
click at [537, 158] on div "Label Use setting ***** Quick copy to clipboard Use setting Freeze column when …" at bounding box center [489, 148] width 147 height 260
click at [559, 7] on icon at bounding box center [557, 9] width 4 height 4
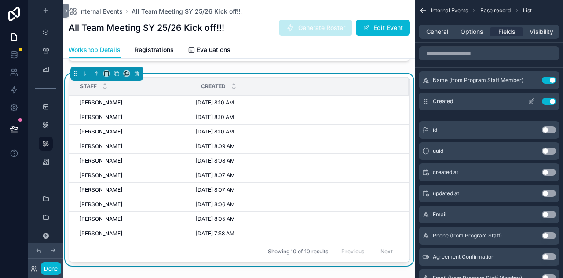
click at [532, 99] on icon "scrollable content" at bounding box center [531, 101] width 7 height 7
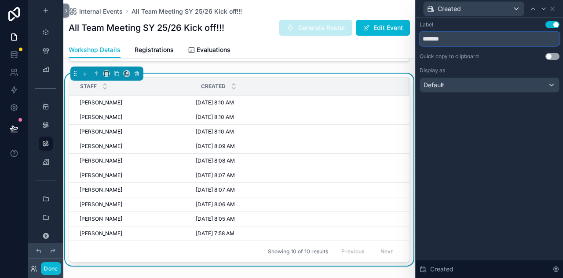
click at [499, 37] on input "*******" at bounding box center [490, 39] width 140 height 14
drag, startPoint x: 499, startPoint y: 37, endPoint x: 405, endPoint y: 44, distance: 94.0
click at [405, 44] on div "Created Label Use setting ******* Quick copy to clipboard Use setting Display a…" at bounding box center [281, 139] width 563 height 278
type input "*********"
click at [529, 132] on div "Label Use setting ********* Quick copy to clipboard Use setting Display as Defa…" at bounding box center [489, 148] width 147 height 260
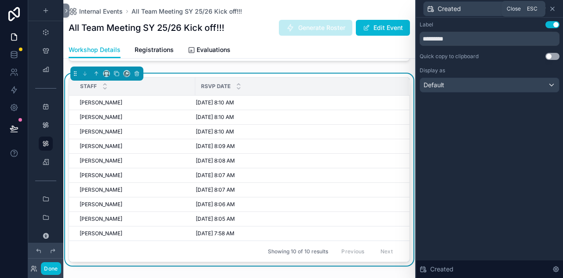
click at [554, 9] on icon at bounding box center [552, 8] width 7 height 7
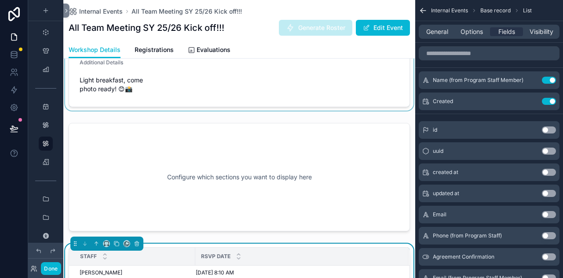
scroll to position [167, 0]
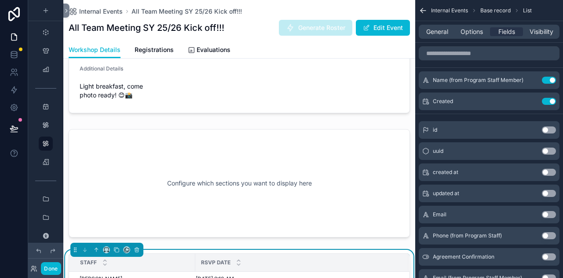
click at [262, 39] on div "Internal Events All Team Meeting SY 25/26 Kick off!!! All Team Meeting SY 25/26…" at bounding box center [239, 20] width 341 height 41
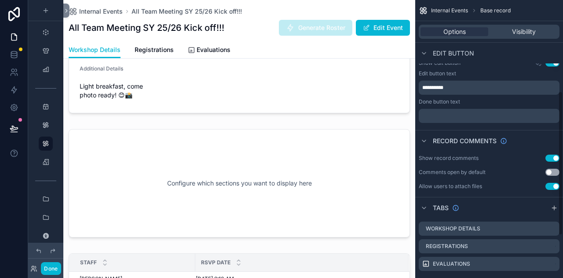
scroll to position [176, 0]
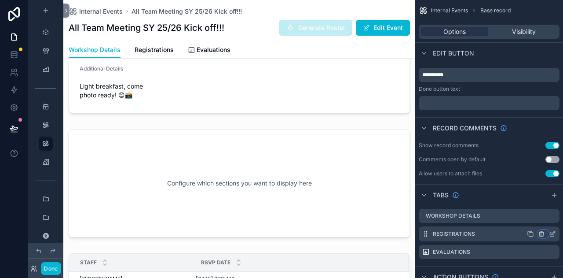
click at [542, 234] on icon "scrollable content" at bounding box center [542, 234] width 0 height 2
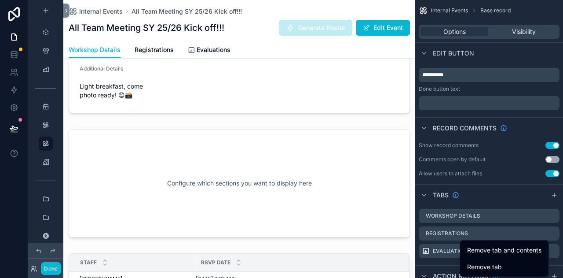
click at [522, 249] on span "Remove tab and contents" at bounding box center [504, 250] width 74 height 11
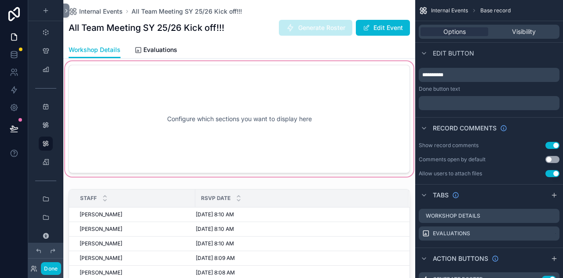
scroll to position [211, 0]
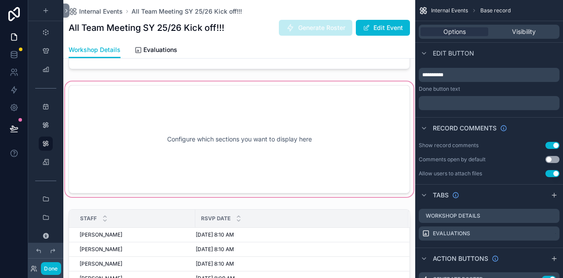
click at [319, 162] on div "scrollable content" at bounding box center [239, 139] width 352 height 119
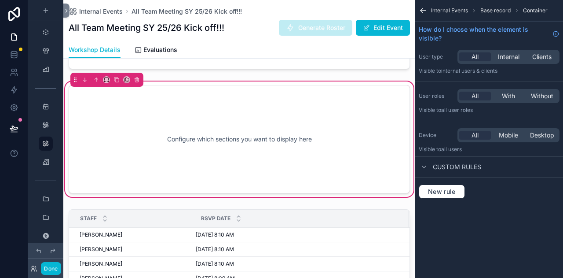
scroll to position [0, 0]
click at [136, 83] on icon "scrollable content" at bounding box center [137, 80] width 6 height 6
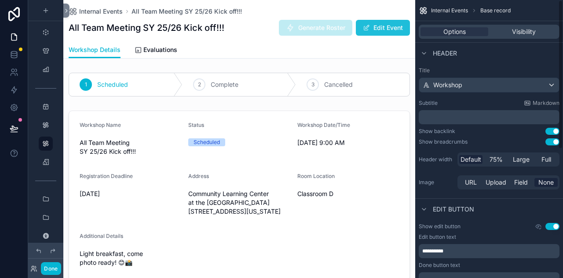
click at [384, 32] on button "Edit Event" at bounding box center [383, 28] width 54 height 16
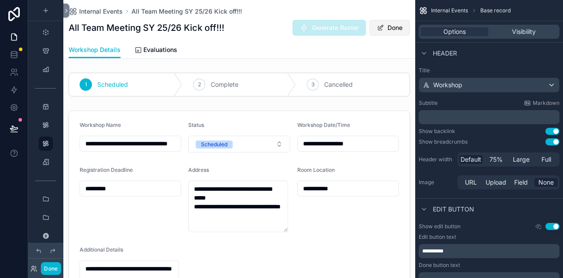
click at [384, 30] on button "Done" at bounding box center [390, 28] width 40 height 16
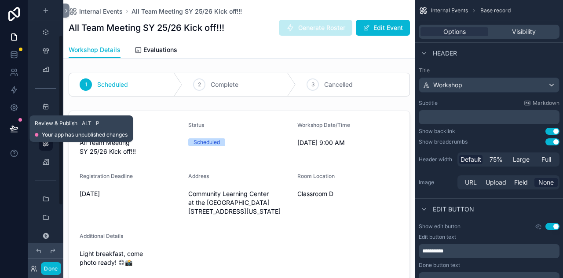
click at [11, 128] on icon at bounding box center [13, 128] width 7 height 4
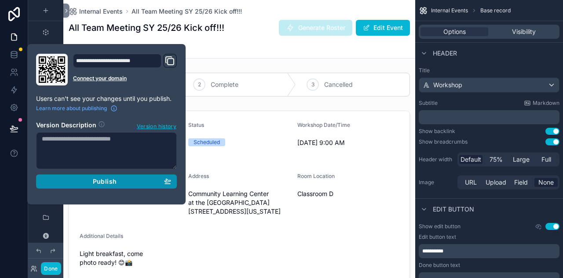
click at [93, 183] on span "Publish" at bounding box center [105, 181] width 24 height 8
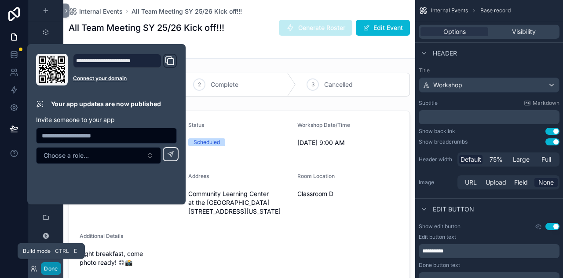
click at [55, 271] on button "Done" at bounding box center [51, 268] width 20 height 13
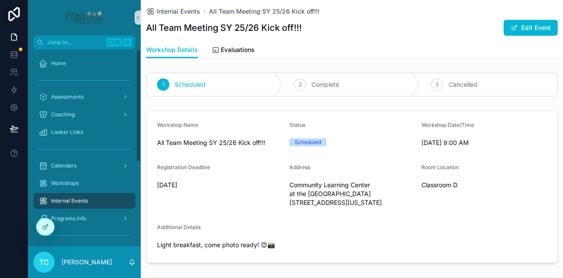
click at [79, 195] on div "Internal Events" at bounding box center [85, 201] width 92 height 14
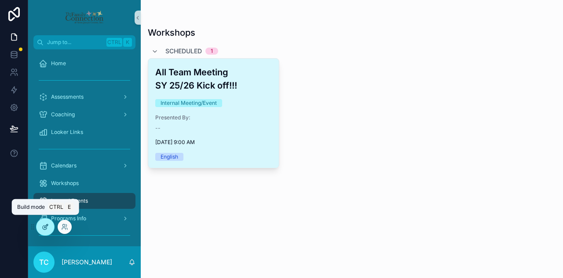
click at [47, 226] on icon at bounding box center [45, 226] width 7 height 7
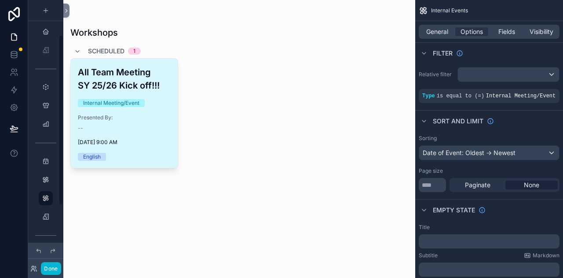
scroll to position [55, 0]
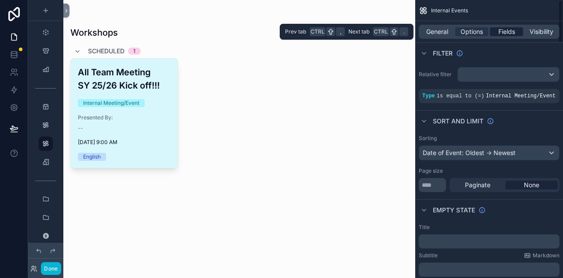
click at [510, 32] on span "Fields" at bounding box center [507, 31] width 17 height 9
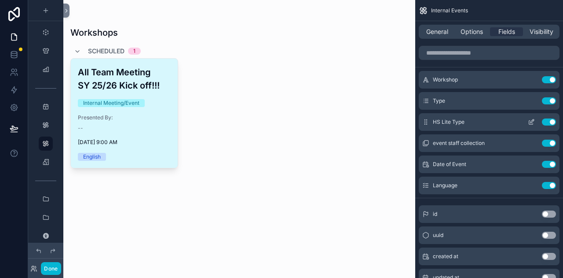
click at [545, 123] on button "Use setting" at bounding box center [549, 121] width 14 height 7
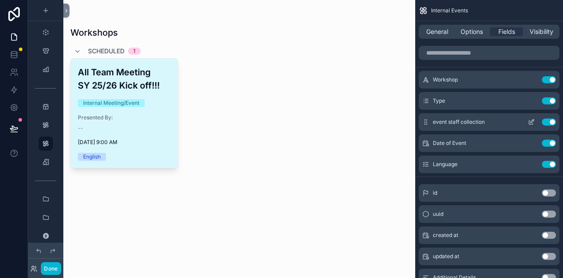
click at [544, 120] on button "Use setting" at bounding box center [549, 121] width 14 height 7
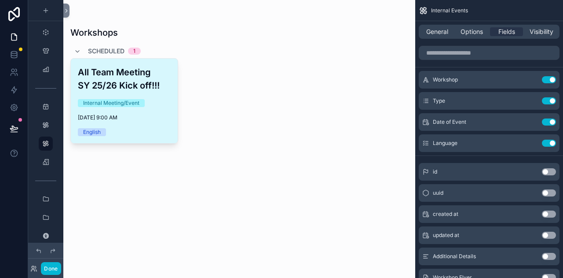
click at [547, 144] on button "Use setting" at bounding box center [549, 142] width 14 height 7
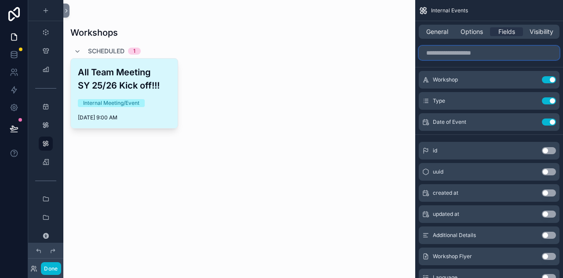
click at [485, 54] on input "scrollable content" at bounding box center [489, 53] width 141 height 14
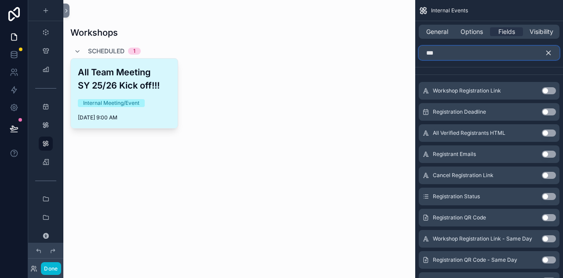
type input "***"
click at [545, 111] on button "Use setting" at bounding box center [549, 111] width 14 height 7
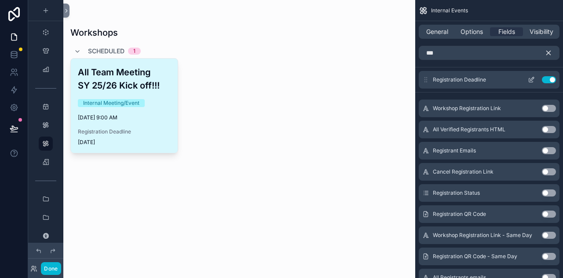
click at [531, 77] on icon "scrollable content" at bounding box center [531, 79] width 7 height 7
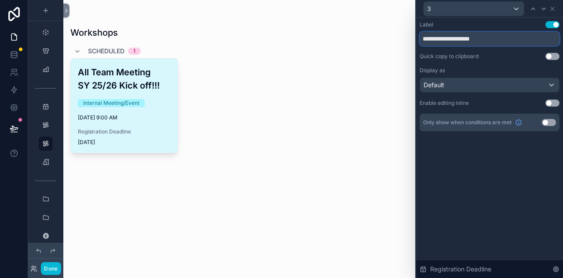
drag, startPoint x: 457, startPoint y: 38, endPoint x: 414, endPoint y: 37, distance: 43.6
click at [414, 37] on div "**********" at bounding box center [281, 139] width 563 height 278
type input "**********"
click at [553, 9] on icon at bounding box center [553, 9] width 4 height 4
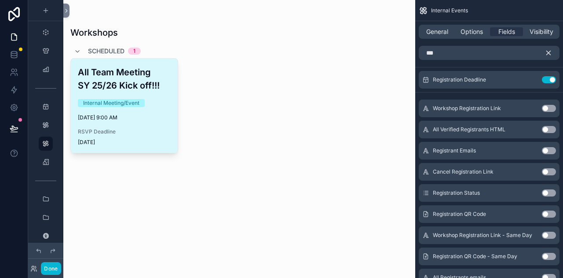
click at [550, 51] on icon "scrollable content" at bounding box center [549, 53] width 8 height 8
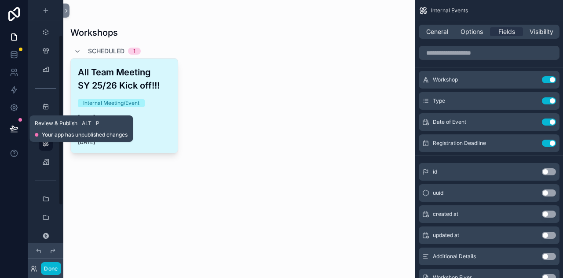
click at [11, 127] on icon at bounding box center [14, 128] width 9 height 9
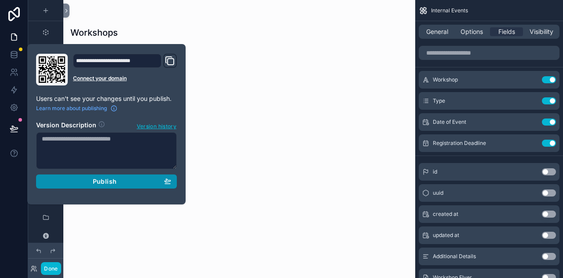
click at [106, 184] on span "Publish" at bounding box center [105, 181] width 24 height 8
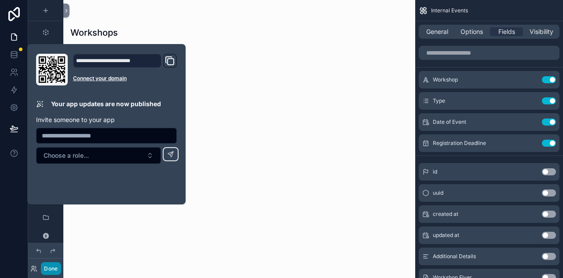
click at [51, 269] on button "Done" at bounding box center [51, 268] width 20 height 13
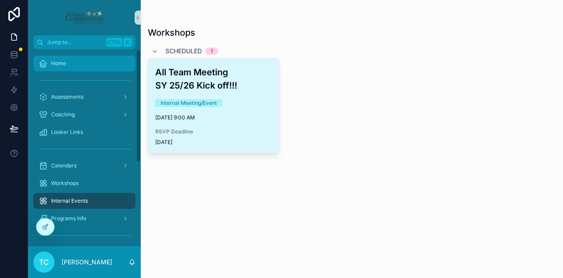
click at [92, 63] on div "Home" at bounding box center [85, 63] width 92 height 14
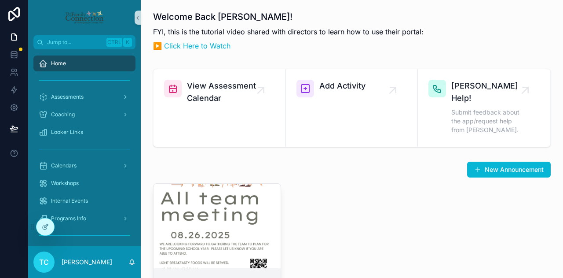
click at [238, 203] on div "scrollable content" at bounding box center [217, 225] width 127 height 84
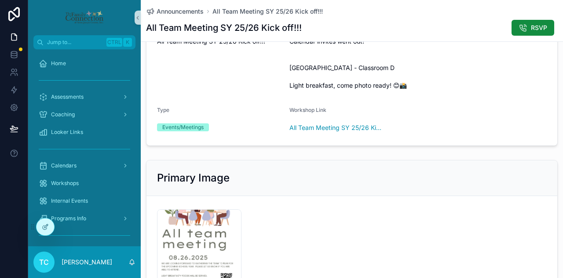
scroll to position [132, 0]
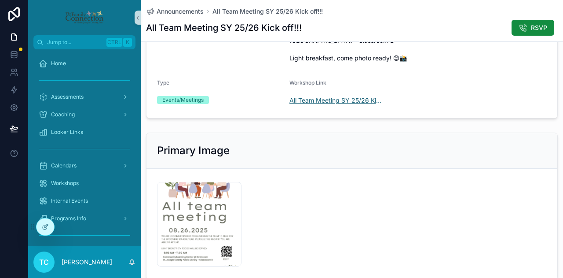
click at [353, 105] on span "All Team Meeting SY 25/26 Kick off!!!" at bounding box center [336, 100] width 92 height 9
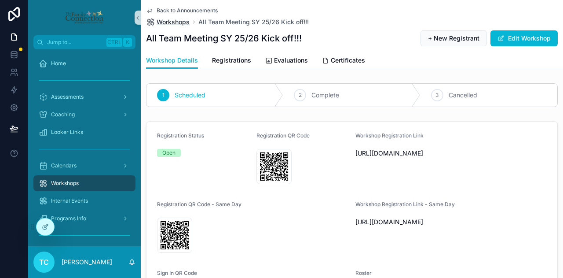
click at [176, 21] on span "Workshops" at bounding box center [173, 22] width 33 height 9
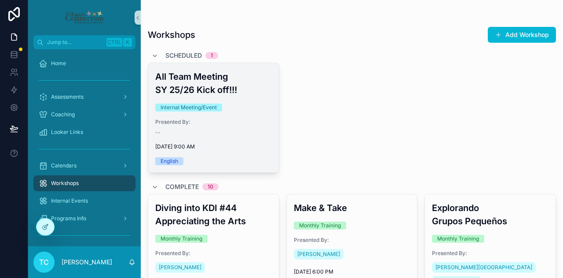
click at [256, 122] on span "Presented By:" at bounding box center [213, 121] width 117 height 7
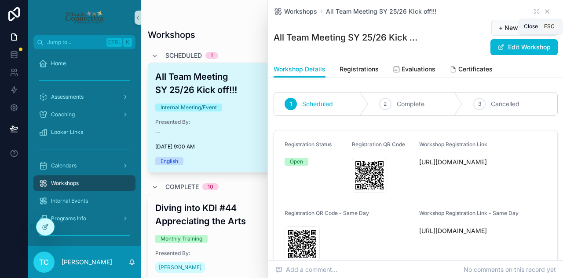
click at [544, 10] on icon "scrollable content" at bounding box center [547, 11] width 7 height 7
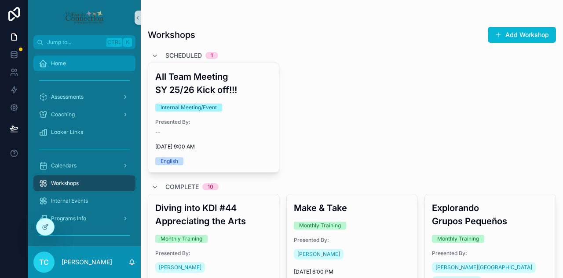
click at [85, 67] on div "Home" at bounding box center [85, 63] width 92 height 14
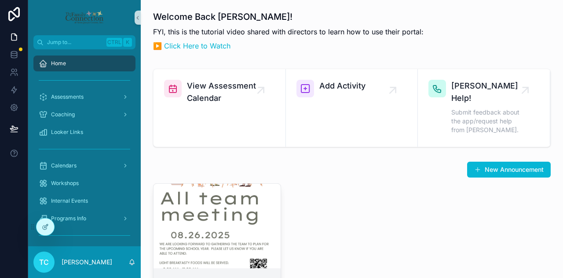
click at [219, 256] on link "All Team Meeting SY 25/26 Kick off!!! Calendar invites went out! [GEOGRAPHIC_DA…" at bounding box center [217, 283] width 128 height 200
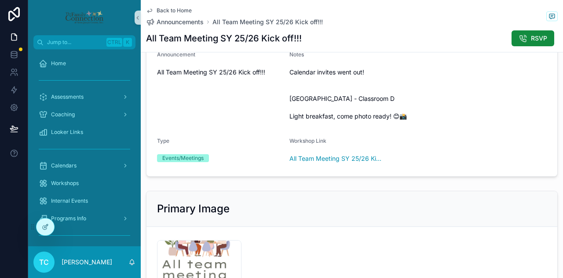
scroll to position [88, 0]
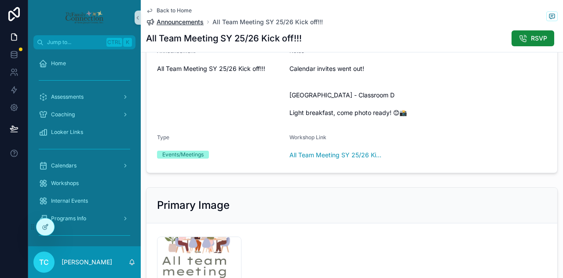
click at [191, 21] on span "Announcements" at bounding box center [180, 22] width 47 height 9
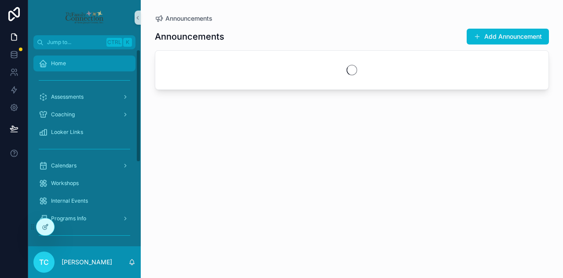
click at [92, 64] on div "Home" at bounding box center [85, 63] width 92 height 14
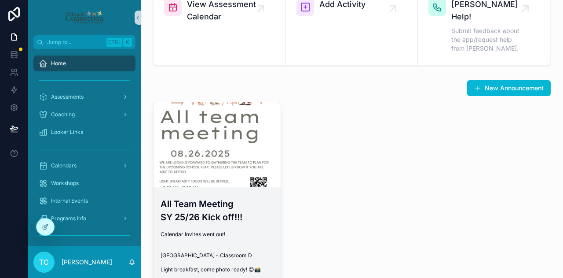
scroll to position [88, 0]
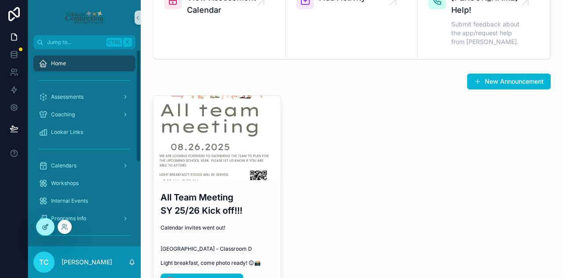
click at [46, 230] on icon at bounding box center [45, 226] width 7 height 7
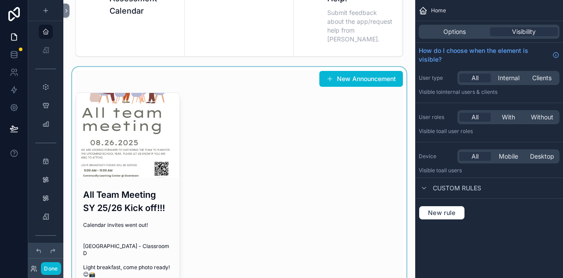
scroll to position [176, 0]
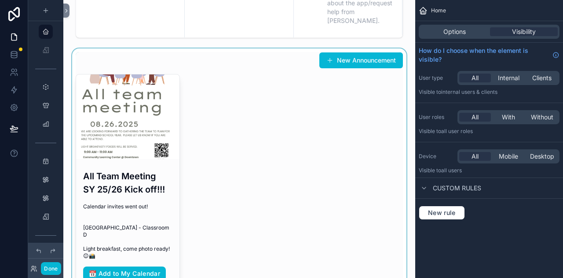
click at [162, 220] on div "scrollable content" at bounding box center [239, 183] width 338 height 271
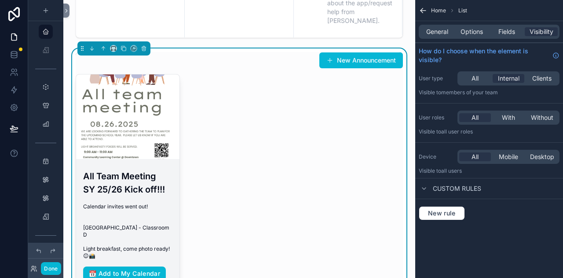
click at [141, 220] on span "Calendar invites went out! [GEOGRAPHIC_DATA] - Classroom D Light breakfast, com…" at bounding box center [127, 231] width 89 height 56
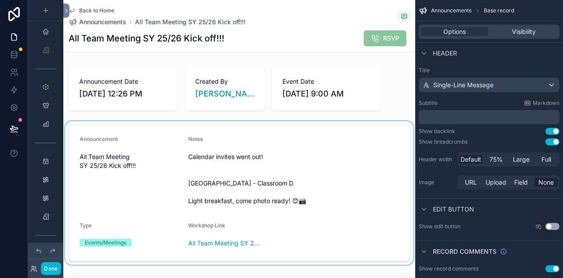
scroll to position [44, 0]
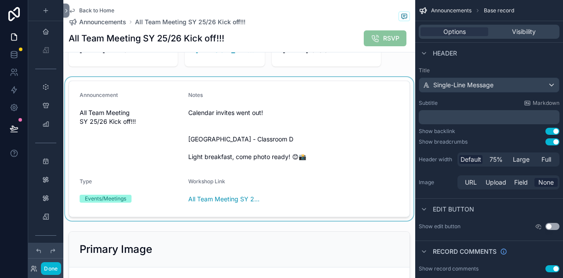
click at [320, 208] on div "scrollable content" at bounding box center [239, 148] width 352 height 143
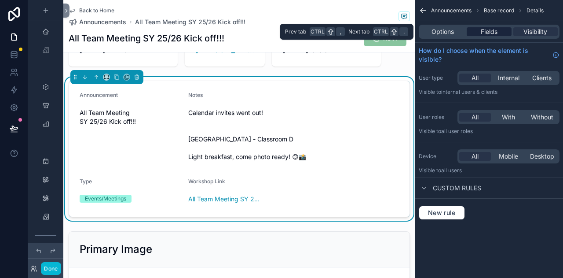
click at [496, 28] on span "Fields" at bounding box center [489, 31] width 17 height 9
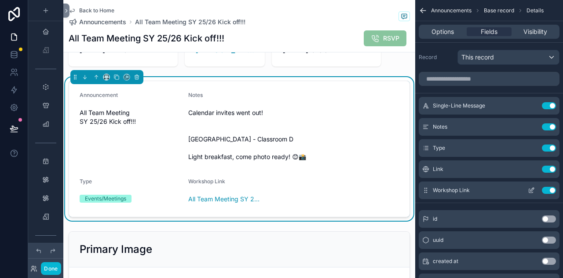
click at [532, 190] on icon "scrollable content" at bounding box center [533, 189] width 4 height 4
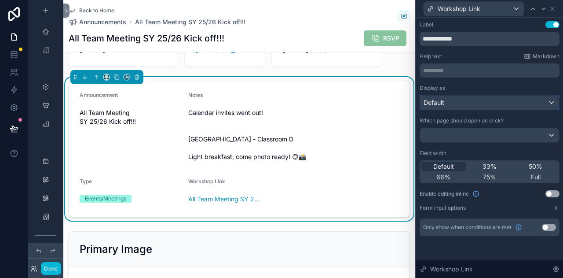
click at [487, 106] on div "Default" at bounding box center [489, 102] width 139 height 14
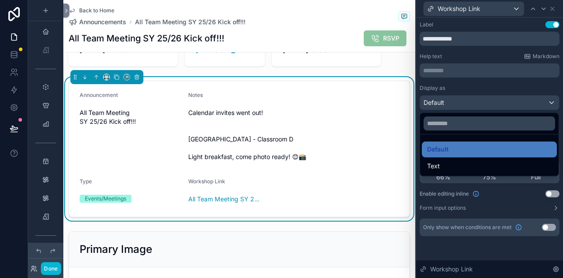
click at [496, 84] on div at bounding box center [489, 139] width 147 height 278
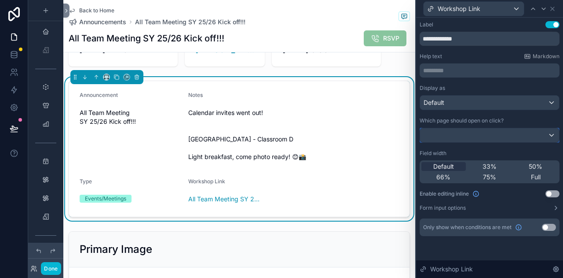
click at [481, 135] on div at bounding box center [489, 135] width 139 height 14
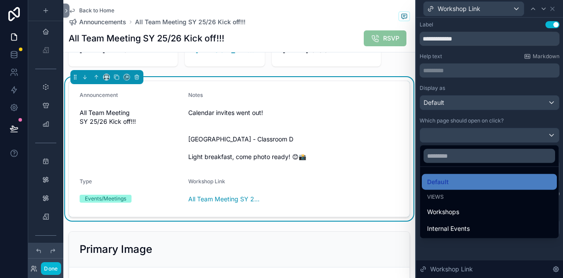
click at [478, 226] on div "Internal Events" at bounding box center [489, 228] width 125 height 11
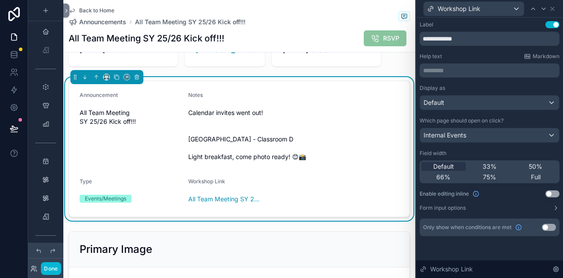
click at [517, 117] on div "Which page should open on click?" at bounding box center [490, 120] width 140 height 7
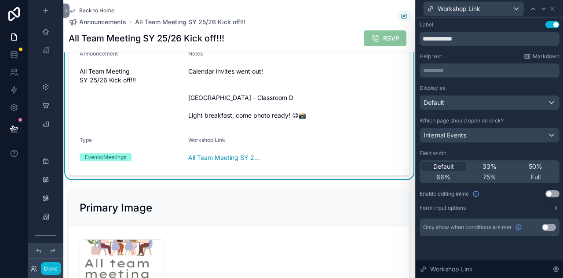
scroll to position [0, 0]
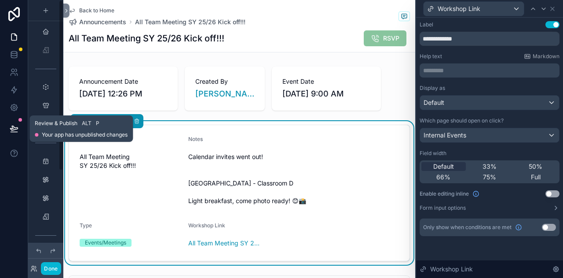
click at [12, 127] on icon at bounding box center [13, 128] width 7 height 4
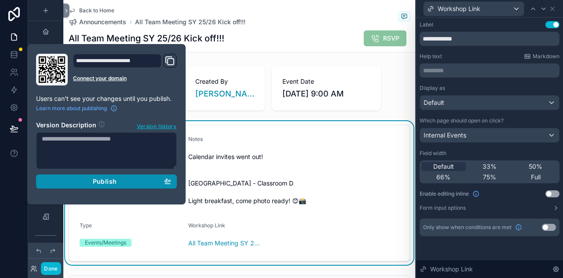
click at [110, 181] on span "Publish" at bounding box center [105, 181] width 24 height 8
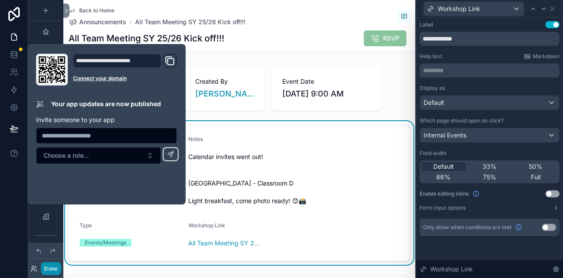
click at [54, 270] on button "Done" at bounding box center [51, 268] width 20 height 13
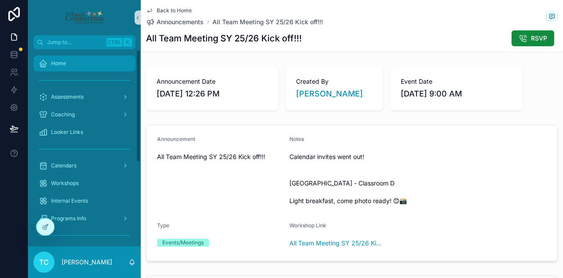
click at [75, 59] on div "Home" at bounding box center [85, 63] width 92 height 14
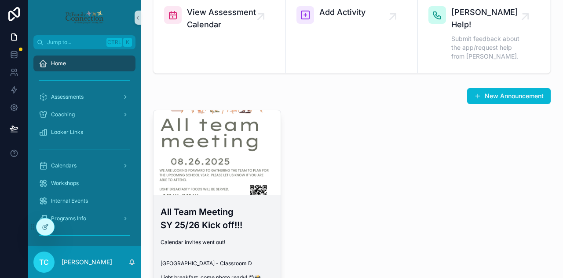
scroll to position [88, 0]
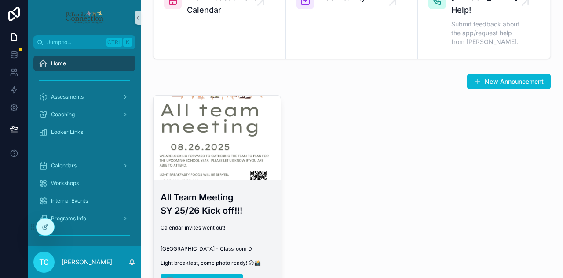
click at [222, 208] on div "All Team Meeting SY 25/26 Kick off!!! Calendar invites went out! [GEOGRAPHIC_DA…" at bounding box center [217, 238] width 127 height 111
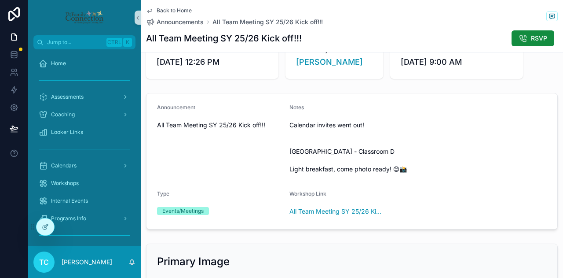
scroll to position [31, 0]
click at [347, 216] on span "All Team Meeting SY 25/26 Kick off!!!" at bounding box center [336, 212] width 92 height 9
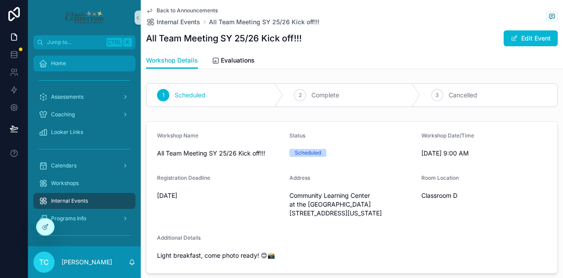
click at [69, 65] on div "Home" at bounding box center [85, 63] width 92 height 14
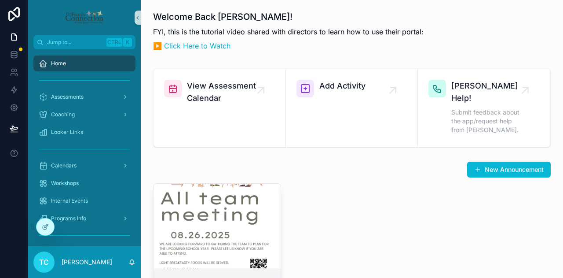
click at [238, 239] on div "scrollable content" at bounding box center [217, 225] width 127 height 84
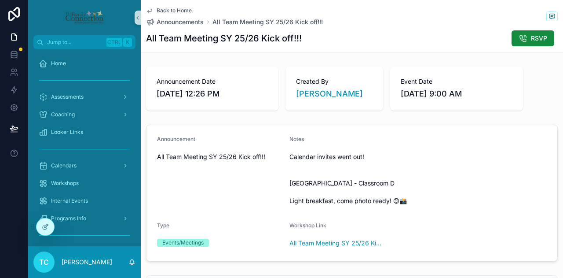
scroll to position [44, 0]
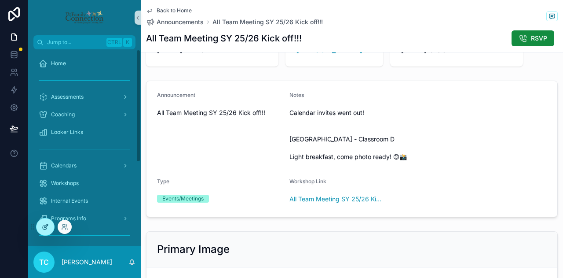
click at [44, 229] on icon at bounding box center [45, 226] width 7 height 7
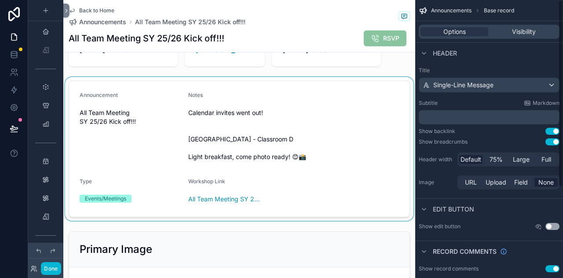
click at [393, 178] on div "scrollable content" at bounding box center [239, 148] width 352 height 143
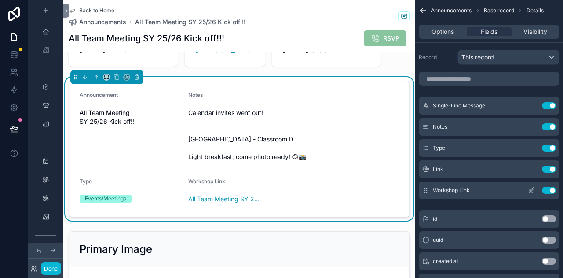
click at [530, 190] on icon "scrollable content" at bounding box center [531, 190] width 7 height 7
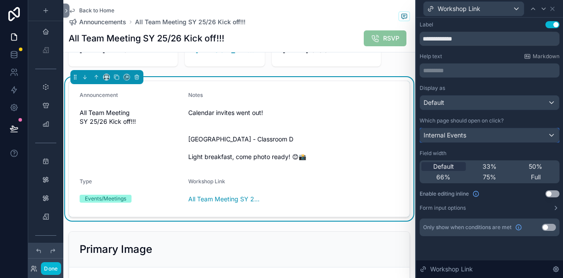
click at [523, 135] on div "Internal Events" at bounding box center [489, 135] width 139 height 14
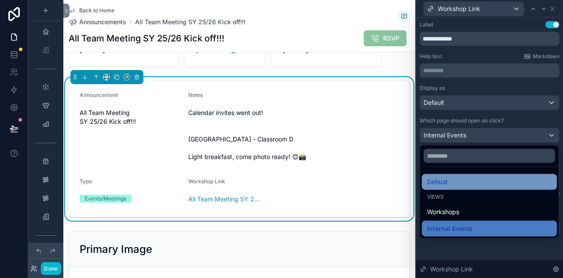
click at [467, 178] on div "Default" at bounding box center [489, 181] width 125 height 11
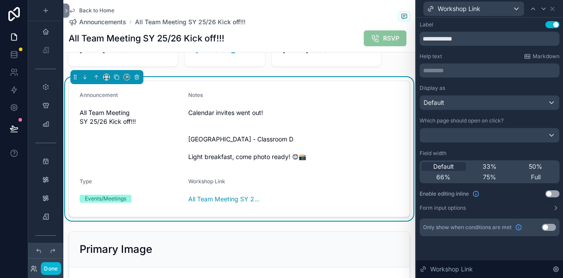
click at [519, 116] on div "Display as Default Which page should open on click? Field width Default 33% 50%…" at bounding box center [490, 147] width 140 height 127
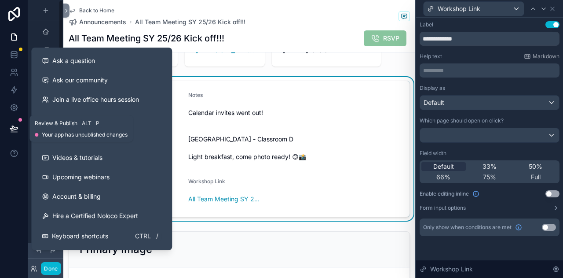
click at [13, 129] on icon at bounding box center [13, 128] width 7 height 4
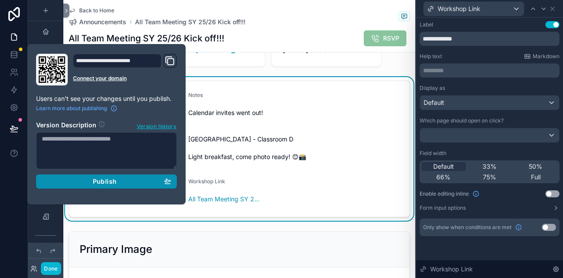
click at [85, 183] on div "Publish" at bounding box center [106, 181] width 129 height 8
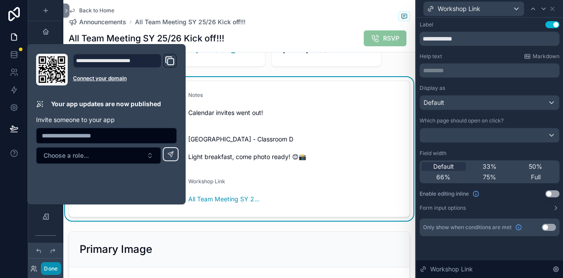
click at [52, 269] on button "Done" at bounding box center [51, 268] width 20 height 13
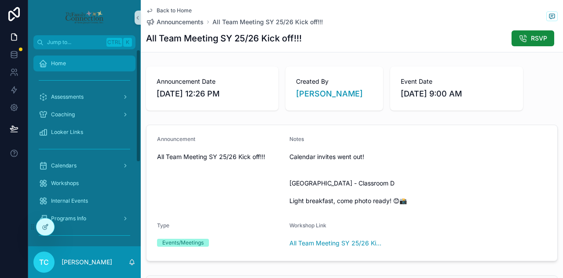
click at [83, 65] on div "Home" at bounding box center [85, 63] width 92 height 14
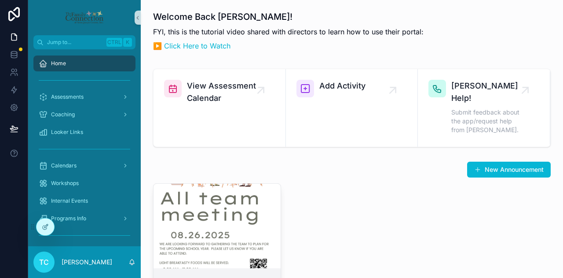
click at [221, 202] on div "scrollable content" at bounding box center [217, 225] width 127 height 84
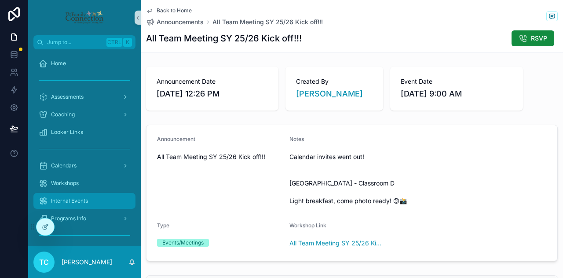
click at [80, 203] on span "Internal Events" at bounding box center [69, 200] width 37 height 7
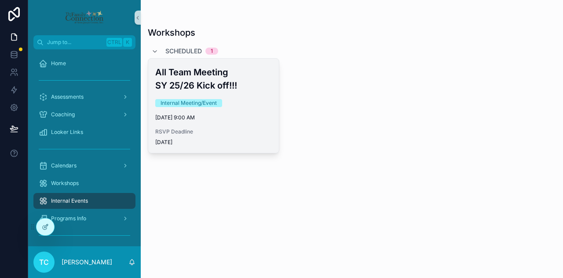
click at [225, 137] on div "RSVP Deadline [DATE]" at bounding box center [213, 137] width 117 height 18
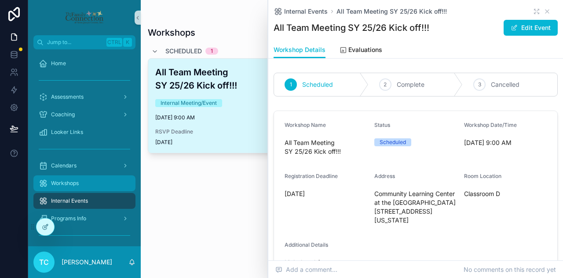
click at [93, 178] on div "Workshops" at bounding box center [85, 183] width 92 height 14
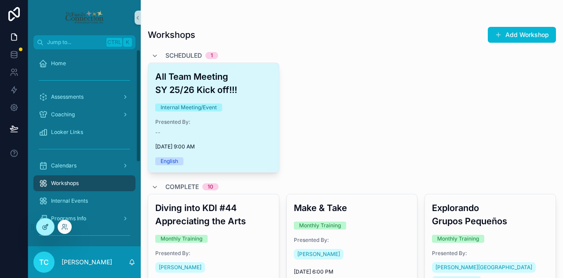
click at [48, 229] on icon at bounding box center [45, 226] width 7 height 7
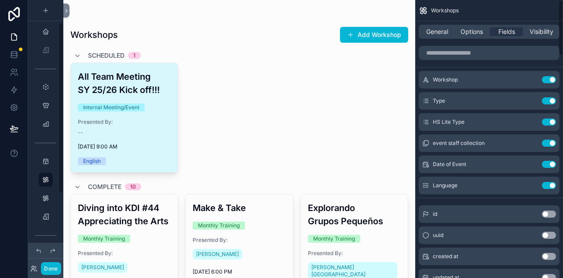
scroll to position [36, 0]
click at [445, 29] on span "General" at bounding box center [437, 31] width 22 height 9
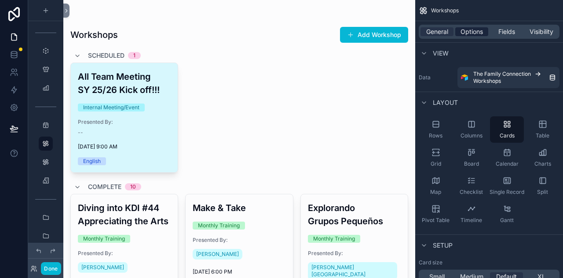
click at [462, 30] on span "Options" at bounding box center [472, 31] width 22 height 9
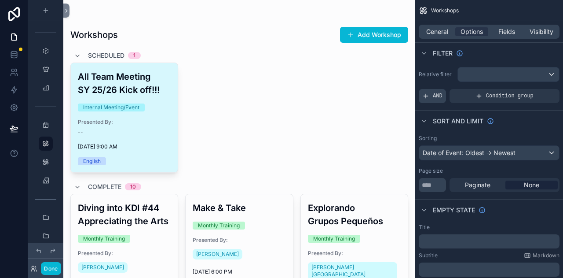
click at [433, 93] on span "AND" at bounding box center [438, 95] width 10 height 7
click at [534, 89] on div "scrollable content" at bounding box center [538, 90] width 12 height 12
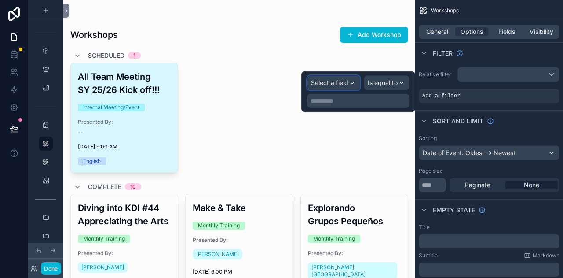
click at [346, 81] on span "Select a field" at bounding box center [329, 82] width 37 height 7
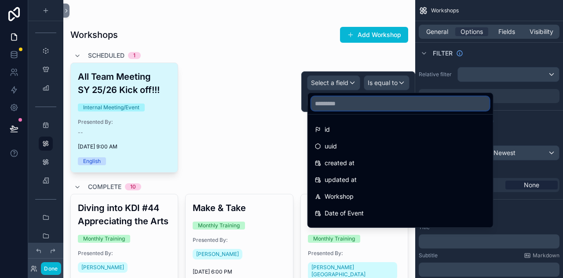
click at [353, 103] on input "text" at bounding box center [401, 103] width 178 height 14
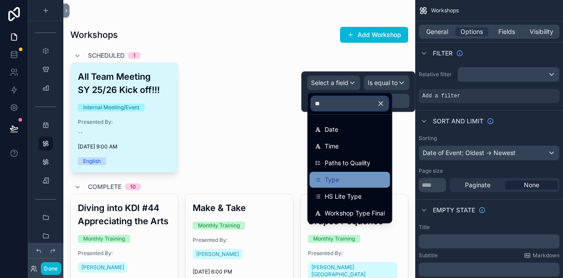
type input "**"
click at [364, 175] on div "Type" at bounding box center [350, 179] width 70 height 11
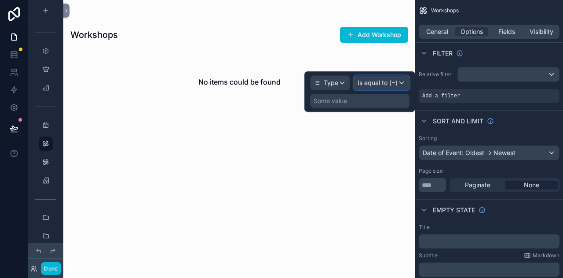
click at [399, 82] on div "Is equal to (=)" at bounding box center [381, 83] width 55 height 14
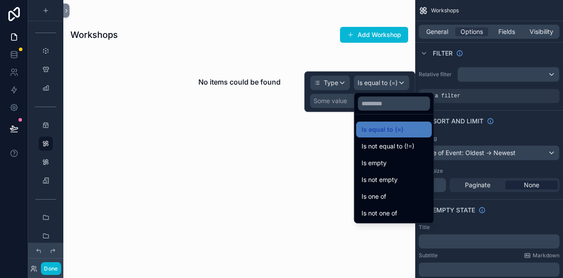
drag, startPoint x: 409, startPoint y: 147, endPoint x: 406, endPoint y: 142, distance: 5.4
click at [408, 146] on span "Is not equal to (!=)" at bounding box center [388, 146] width 53 height 11
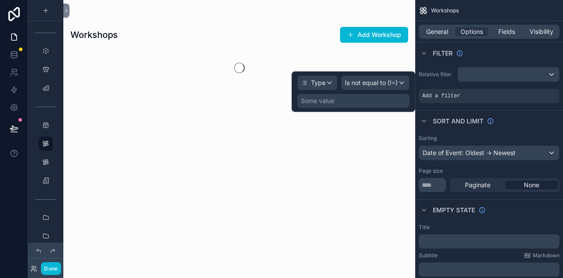
click at [336, 97] on div "Some value" at bounding box center [353, 101] width 112 height 14
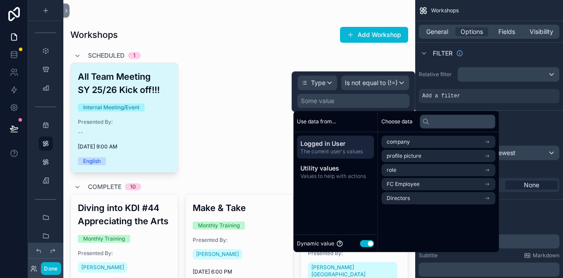
click at [365, 241] on button "Use setting" at bounding box center [367, 243] width 14 height 7
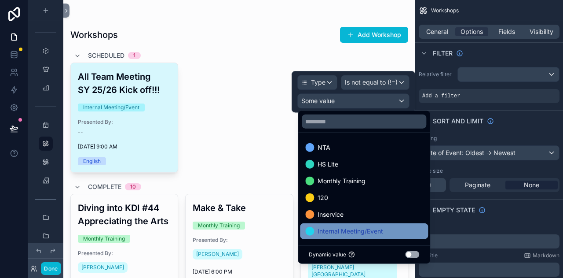
click at [377, 228] on span "Internal Meeting/Event" at bounding box center [351, 231] width 66 height 11
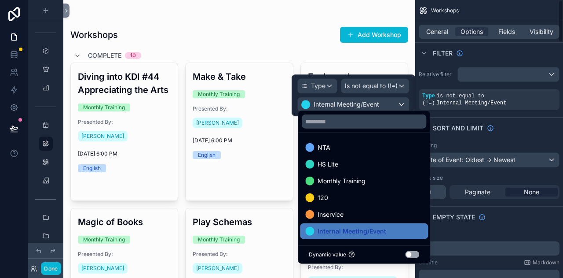
click at [505, 53] on div "Filter" at bounding box center [489, 52] width 148 height 21
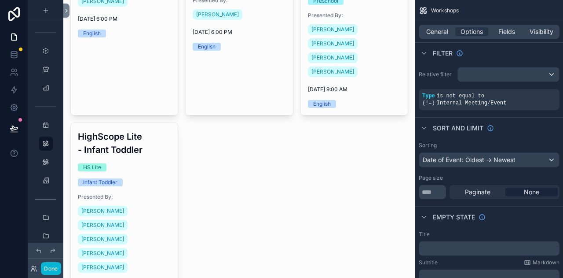
scroll to position [401, 0]
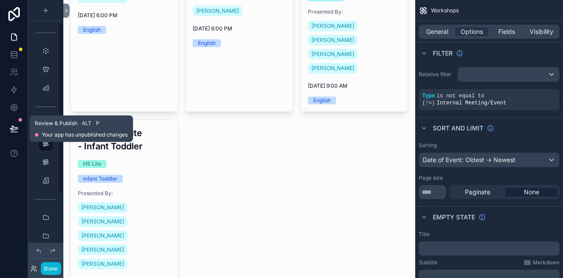
click at [7, 126] on button at bounding box center [13, 128] width 19 height 25
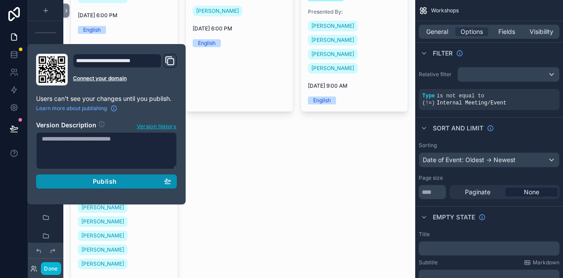
click at [95, 183] on span "Publish" at bounding box center [105, 181] width 24 height 8
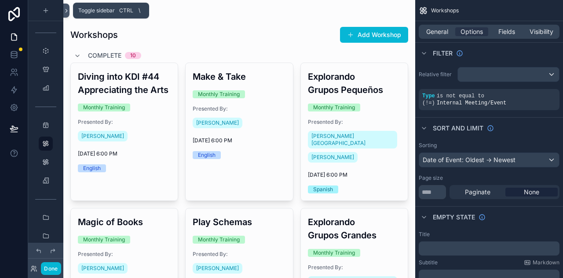
click at [65, 9] on icon at bounding box center [66, 10] width 6 height 7
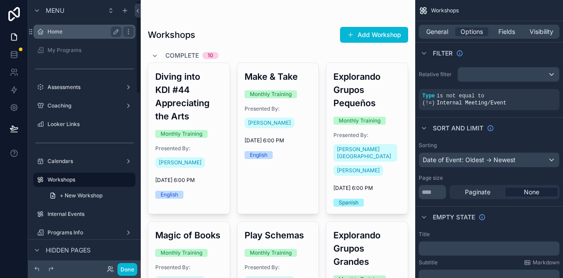
click at [83, 33] on label "Home" at bounding box center [83, 31] width 70 height 7
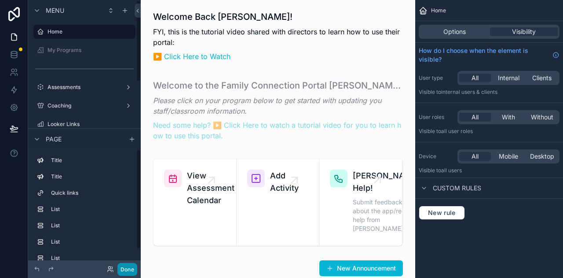
click at [132, 271] on button "Done" at bounding box center [127, 269] width 20 height 13
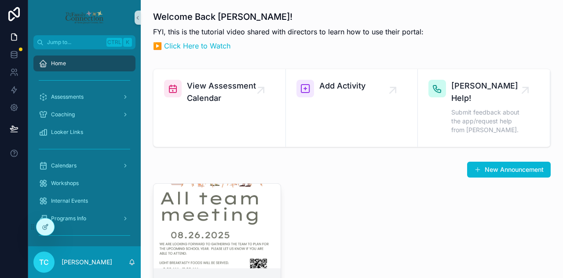
click at [229, 220] on div "scrollable content" at bounding box center [217, 225] width 127 height 11
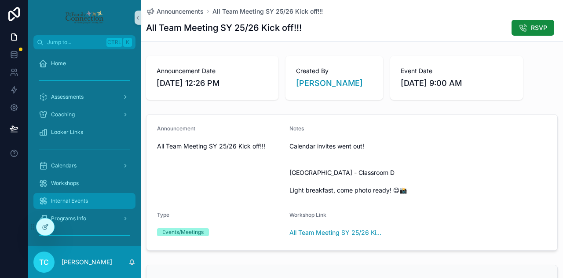
click at [90, 198] on div "Internal Events" at bounding box center [85, 201] width 92 height 14
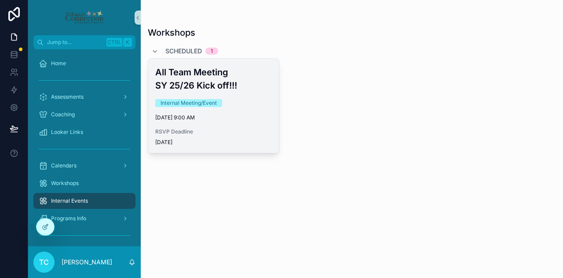
click at [252, 93] on div "All Team Meeting SY 25/26 Kick off!!! Internal Meeting/Event [DATE] 9:00 AM RSV…" at bounding box center [213, 106] width 131 height 94
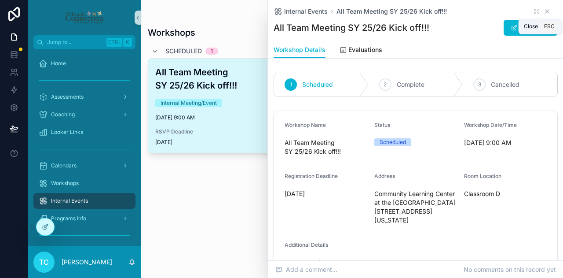
click at [546, 11] on icon "scrollable content" at bounding box center [548, 12] width 4 height 4
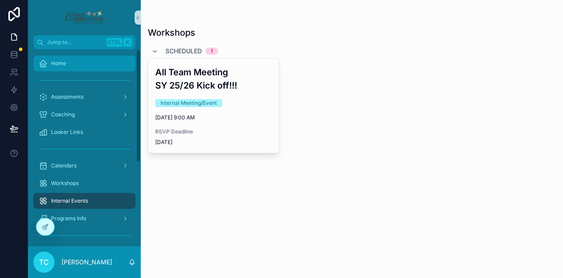
click at [66, 56] on link "Home" at bounding box center [84, 63] width 102 height 16
